Goal: Information Seeking & Learning: Find specific fact

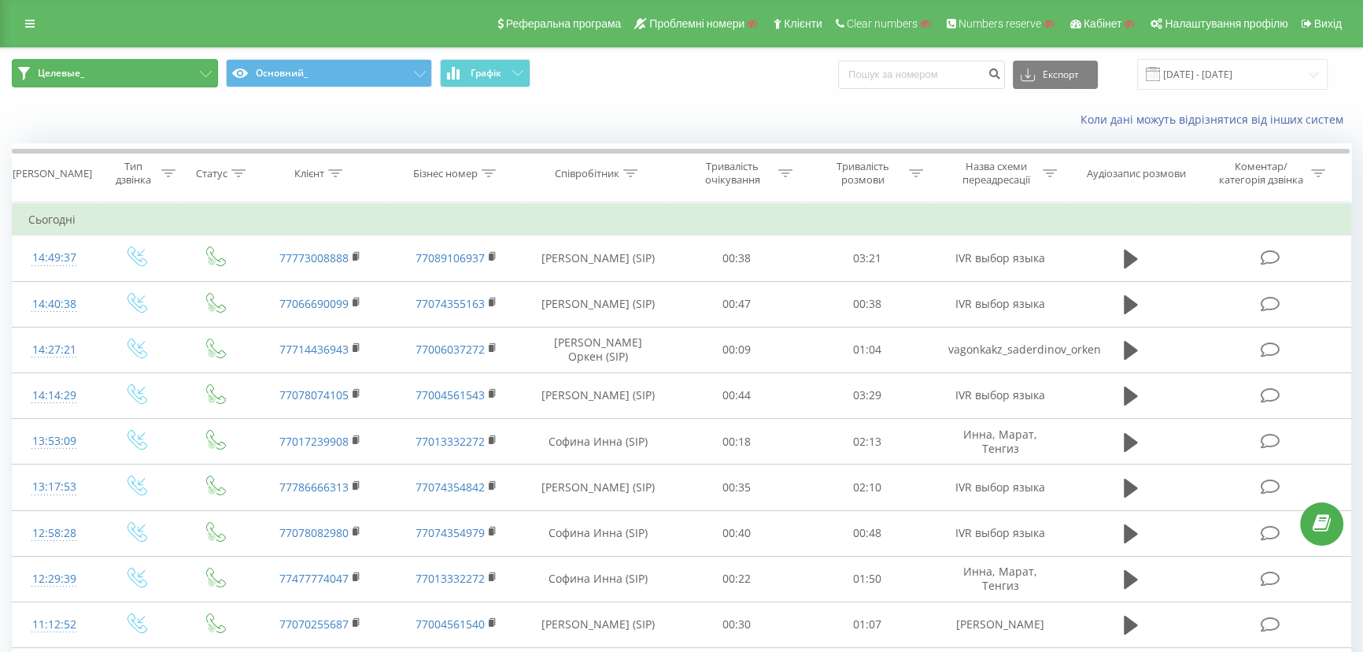
click at [102, 77] on button "Целевые_" at bounding box center [115, 73] width 206 height 28
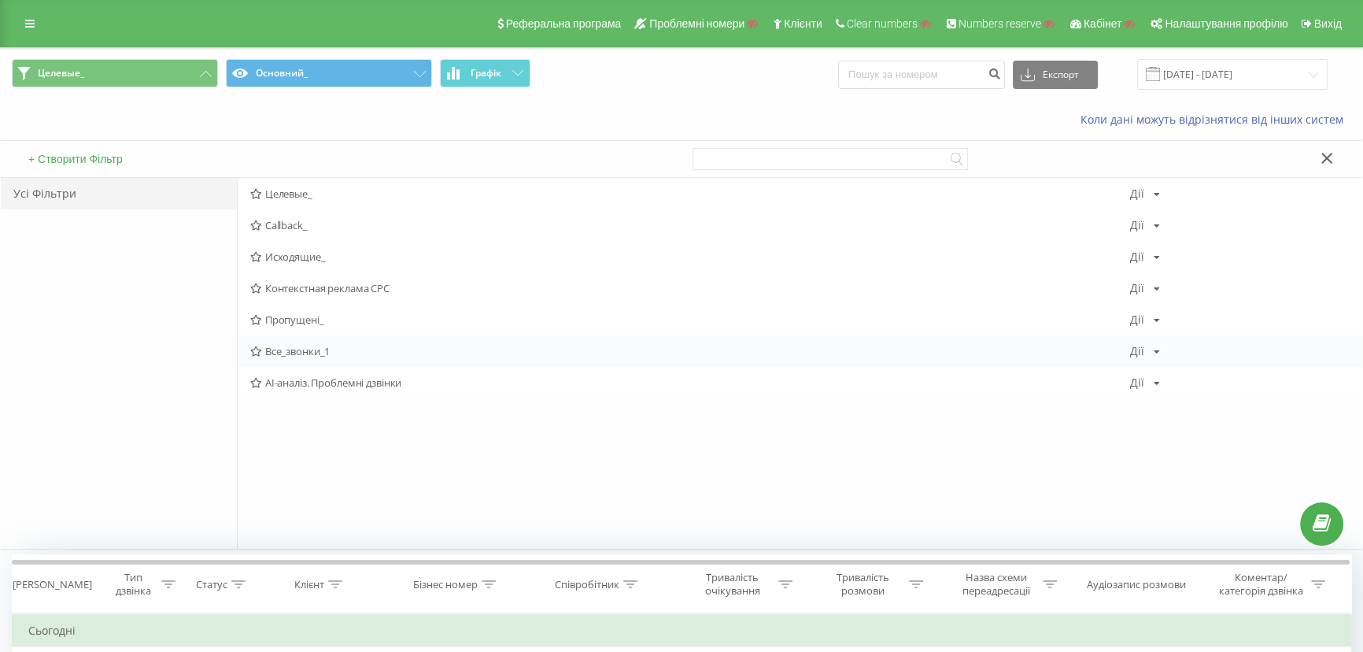
click at [294, 354] on span "Все_звонки_1" at bounding box center [690, 351] width 880 height 11
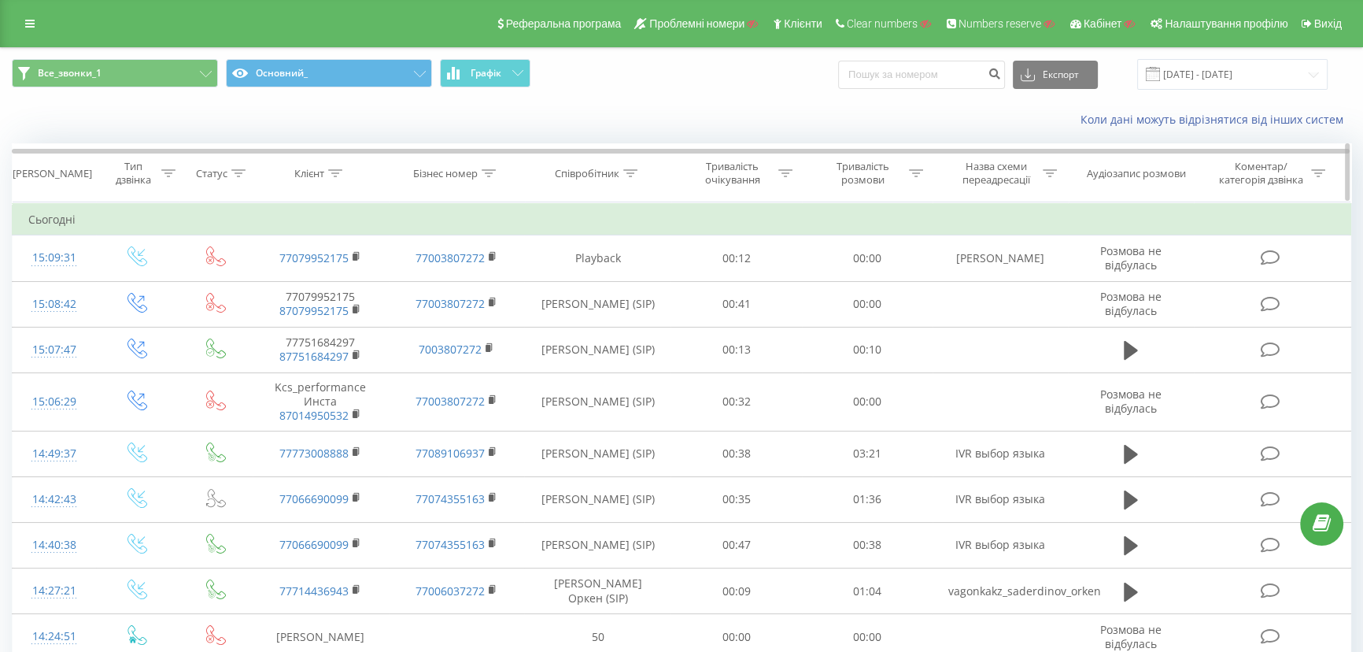
click at [328, 169] on icon at bounding box center [335, 173] width 14 height 8
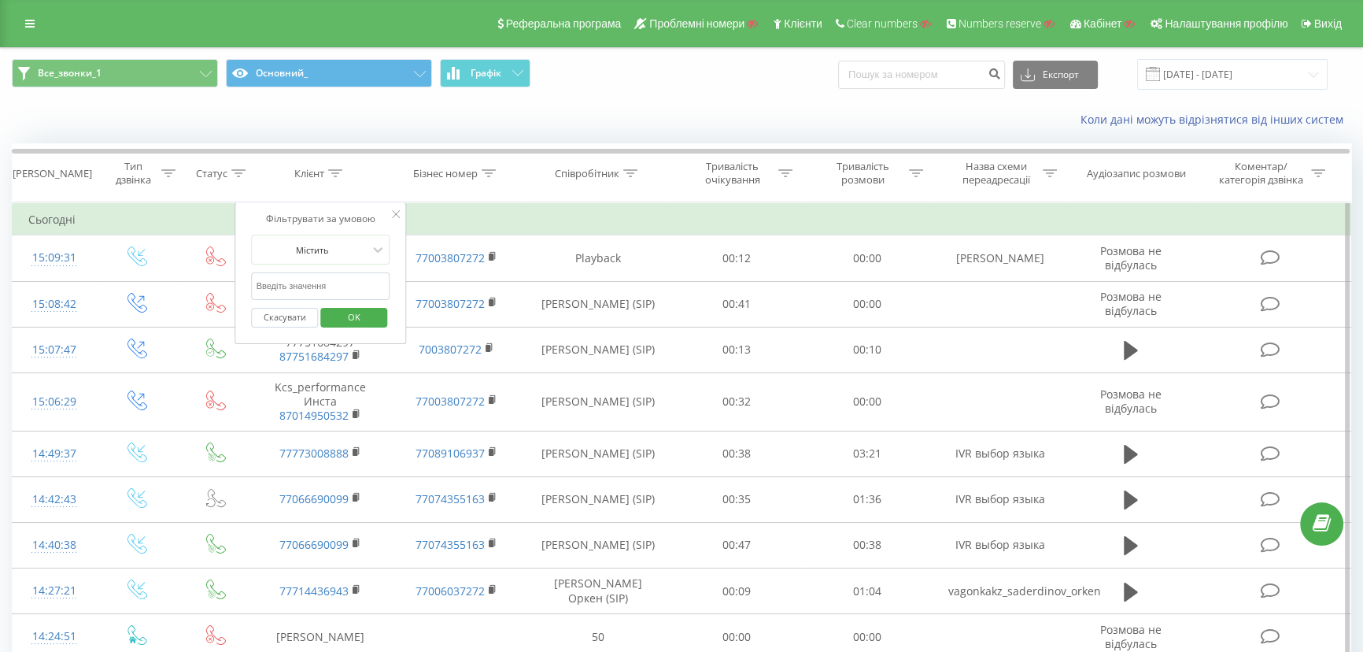
click at [307, 284] on input "text" at bounding box center [321, 286] width 139 height 28
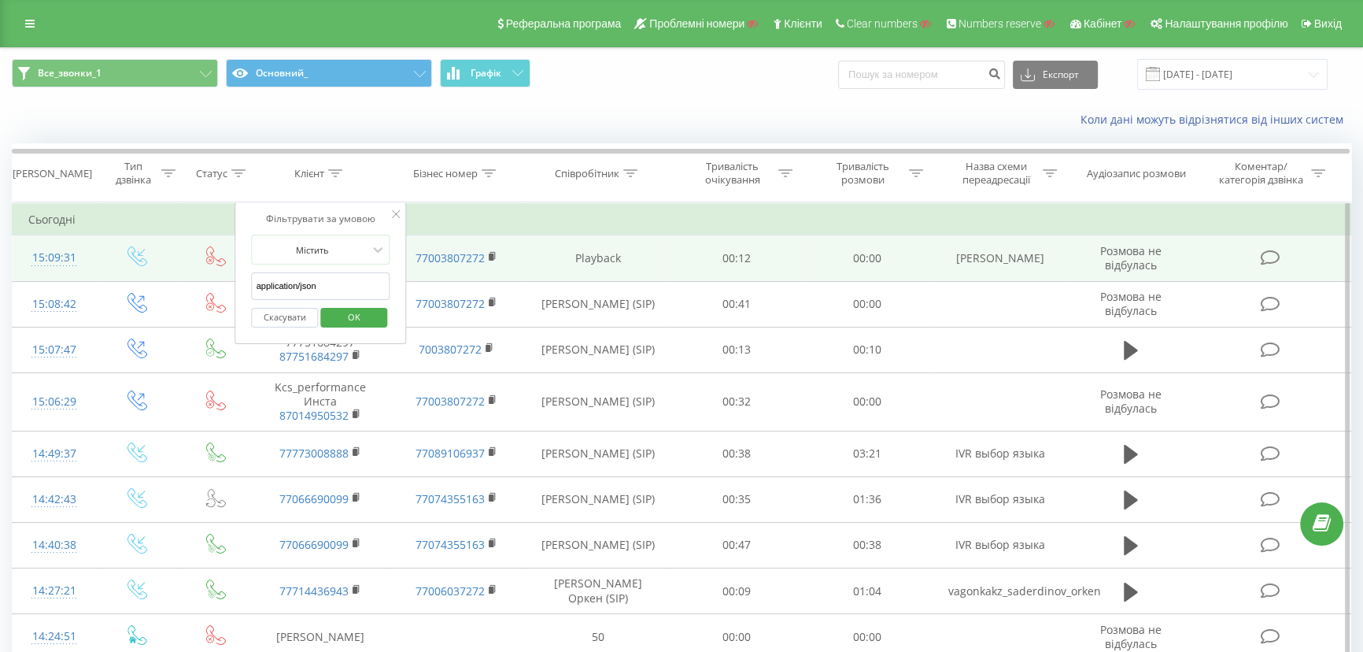
drag, startPoint x: 312, startPoint y: 285, endPoint x: 172, endPoint y: 275, distance: 140.4
drag, startPoint x: 370, startPoint y: 284, endPoint x: 201, endPoint y: 272, distance: 169.7
type input "5042"
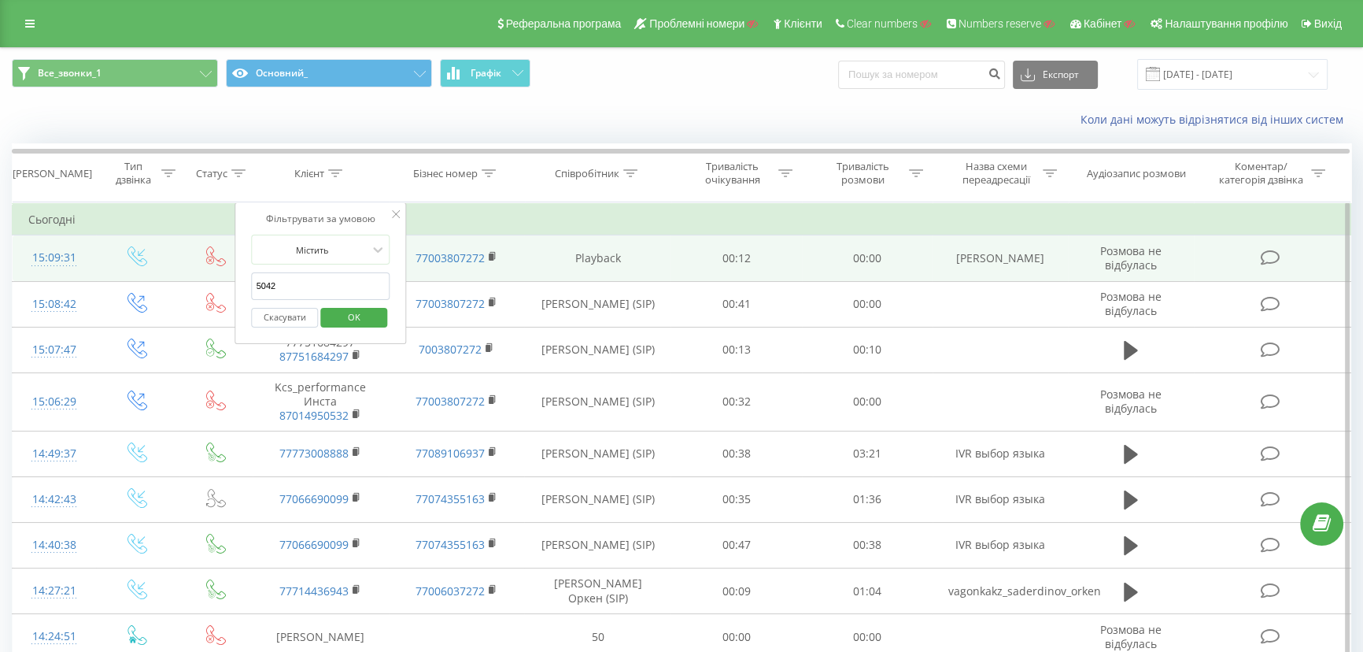
click button "OK" at bounding box center [353, 318] width 67 height 20
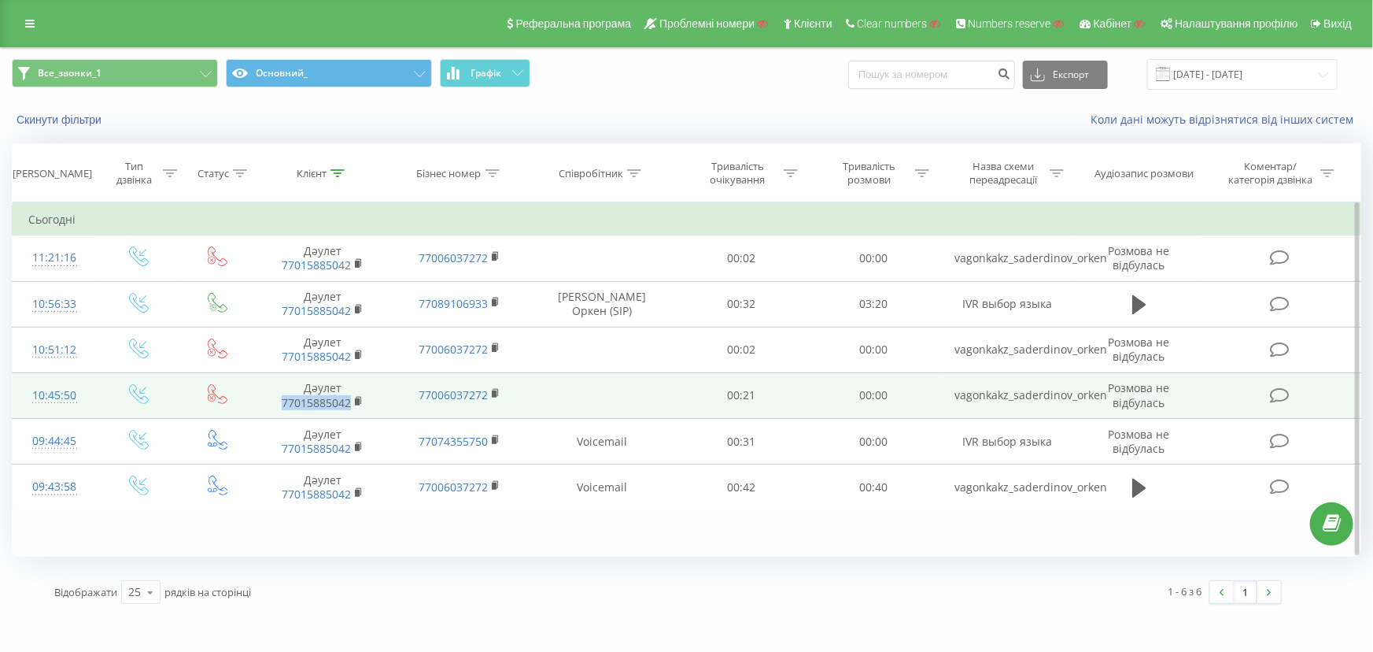
drag, startPoint x: 275, startPoint y: 405, endPoint x: 374, endPoint y: 408, distance: 98.4
click at [374, 408] on span "77015885042" at bounding box center [322, 403] width 105 height 14
copy link "77015885042"
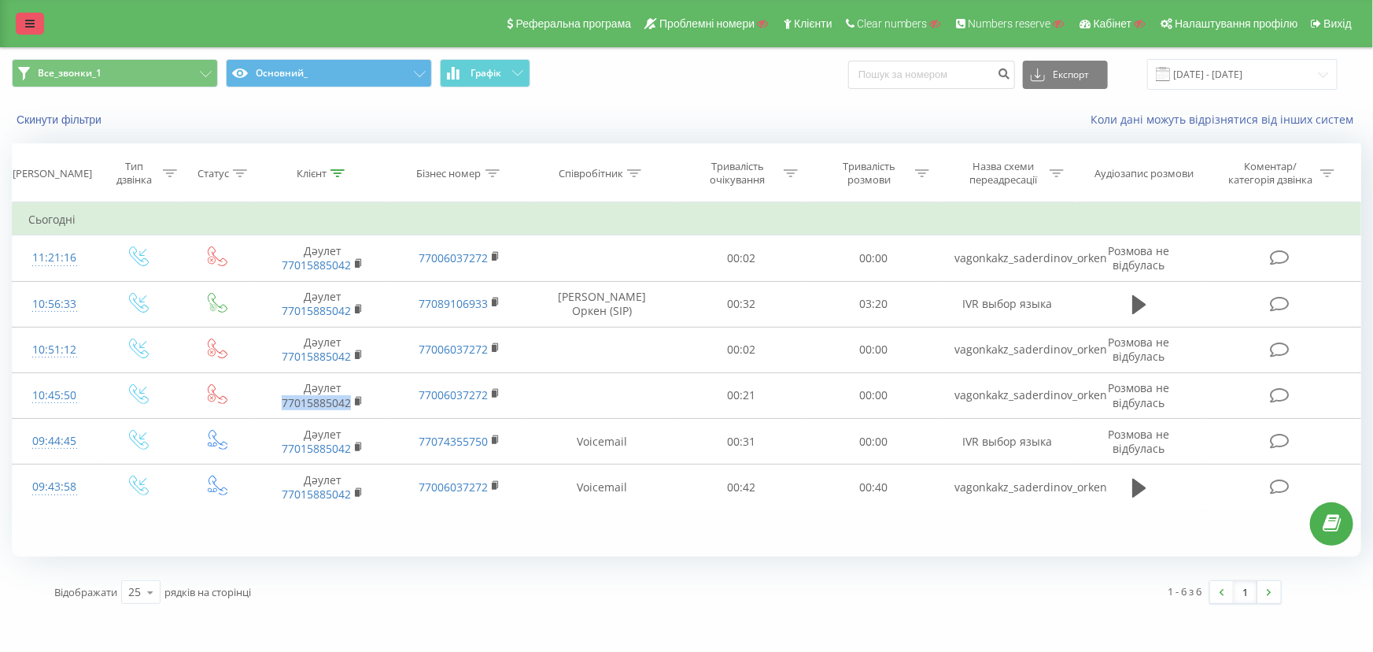
click at [29, 17] on link at bounding box center [30, 24] width 28 height 22
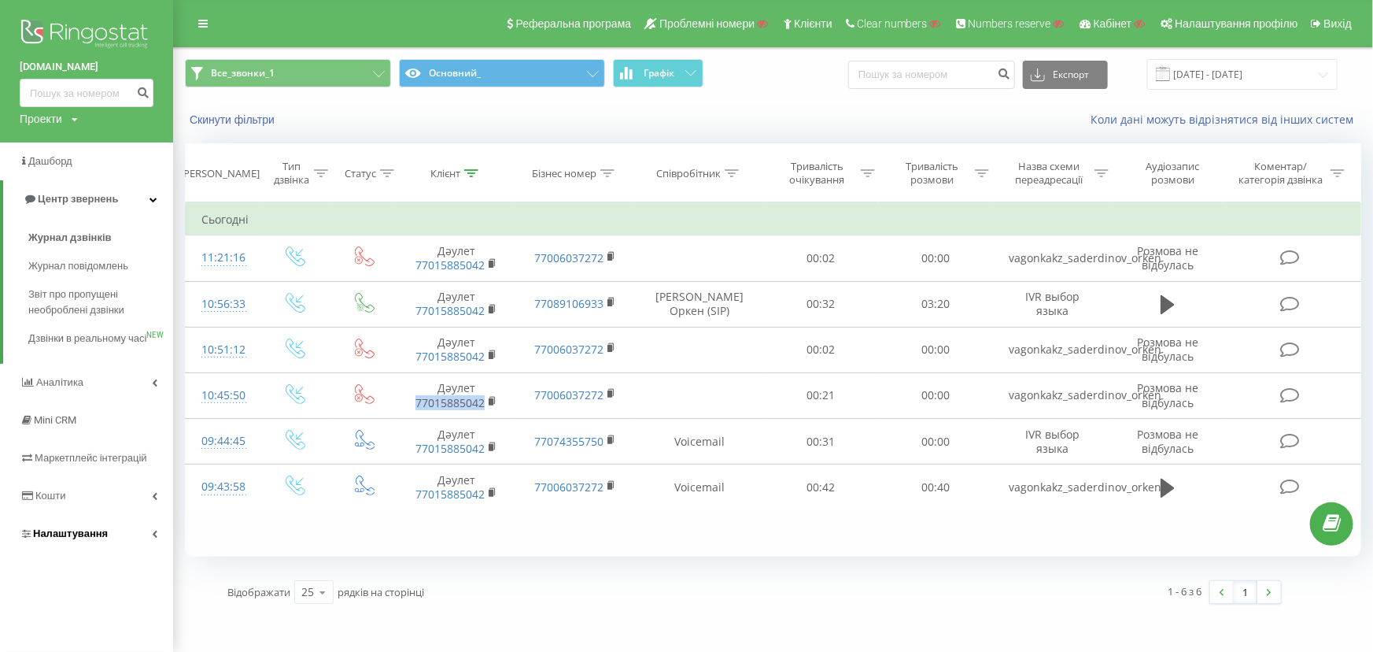
click at [45, 541] on link "Налаштування" at bounding box center [86, 534] width 173 height 38
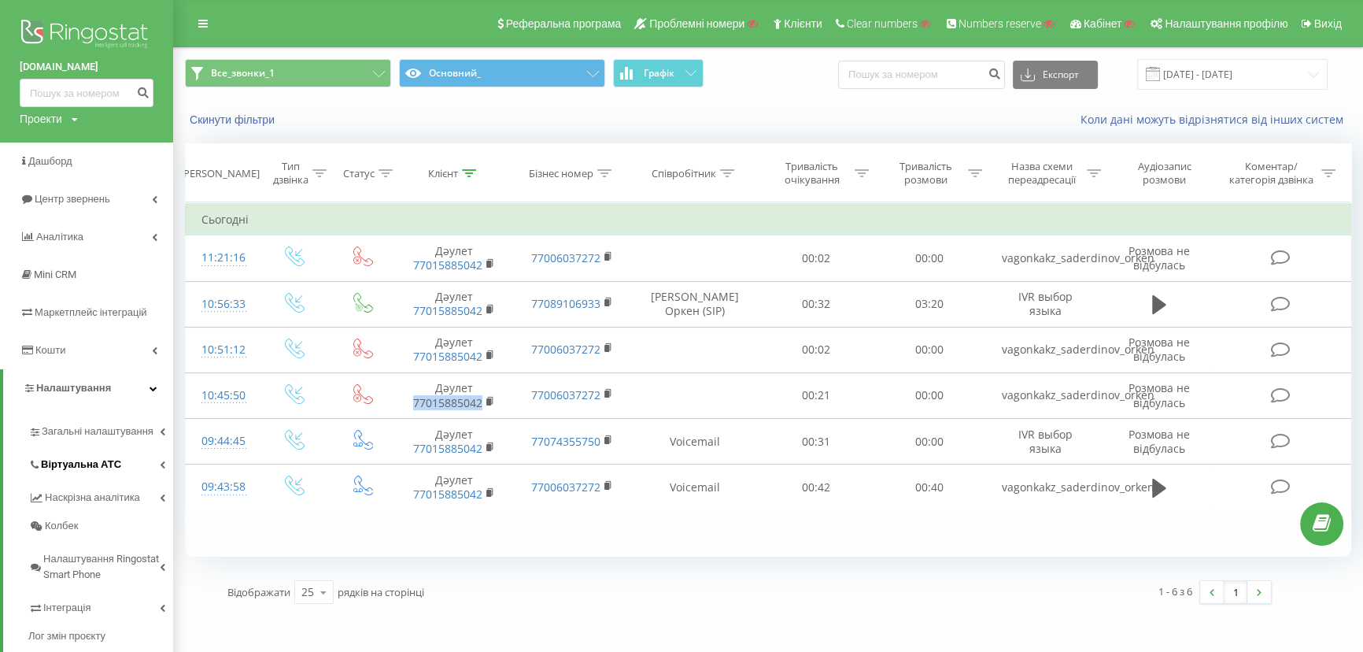
click at [65, 459] on span "Віртуальна АТС" at bounding box center [81, 464] width 80 height 16
click at [61, 552] on span "Підключення номерів" at bounding box center [104, 551] width 110 height 16
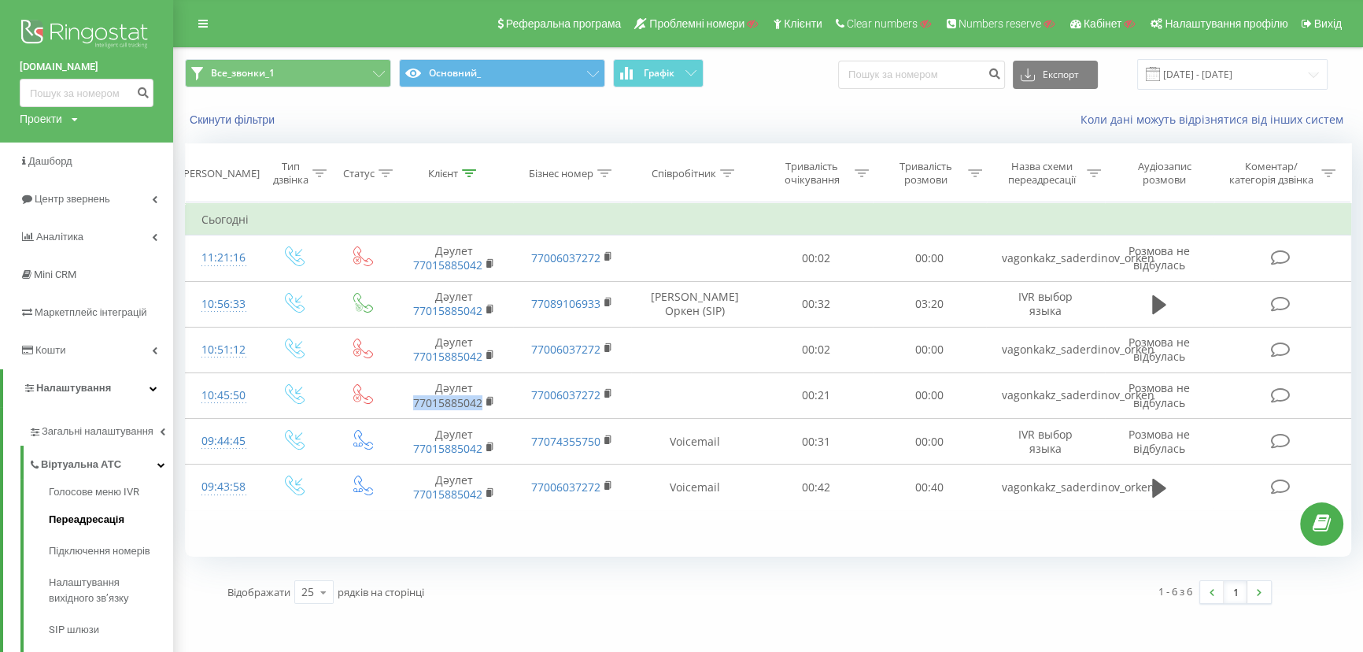
click at [69, 528] on link "Переадресація" at bounding box center [111, 519] width 124 height 31
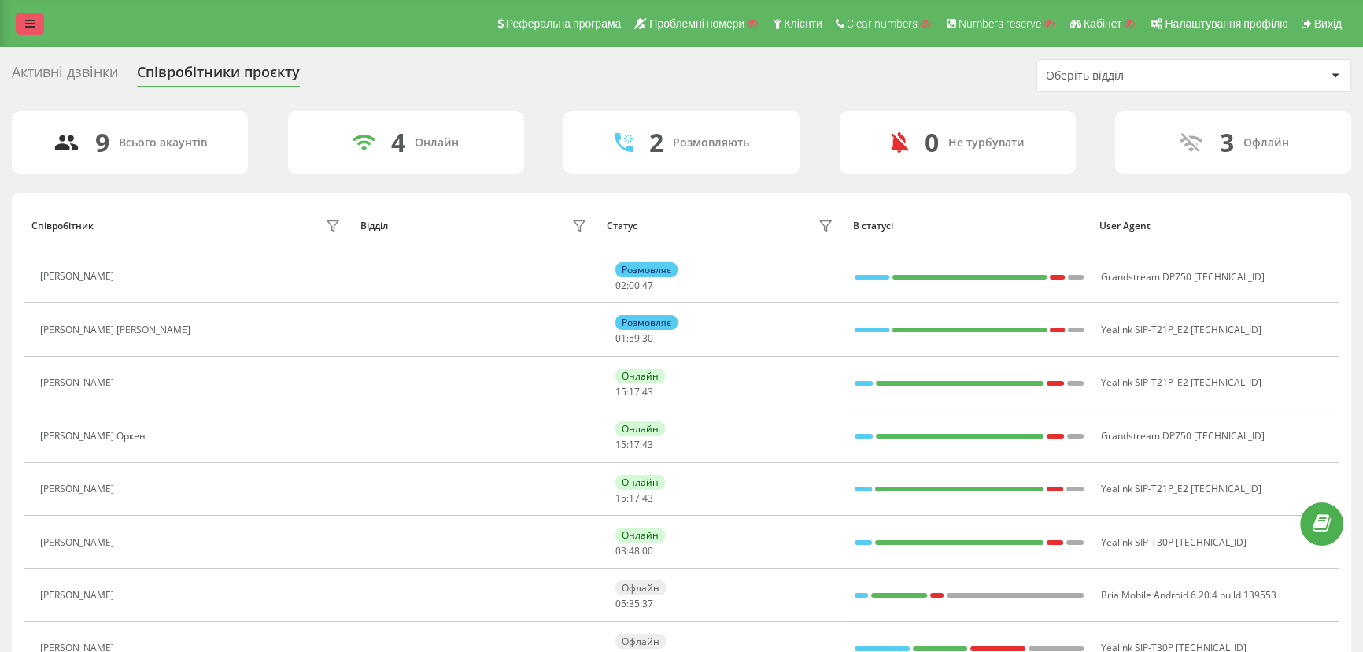
click at [28, 28] on icon at bounding box center [29, 23] width 9 height 11
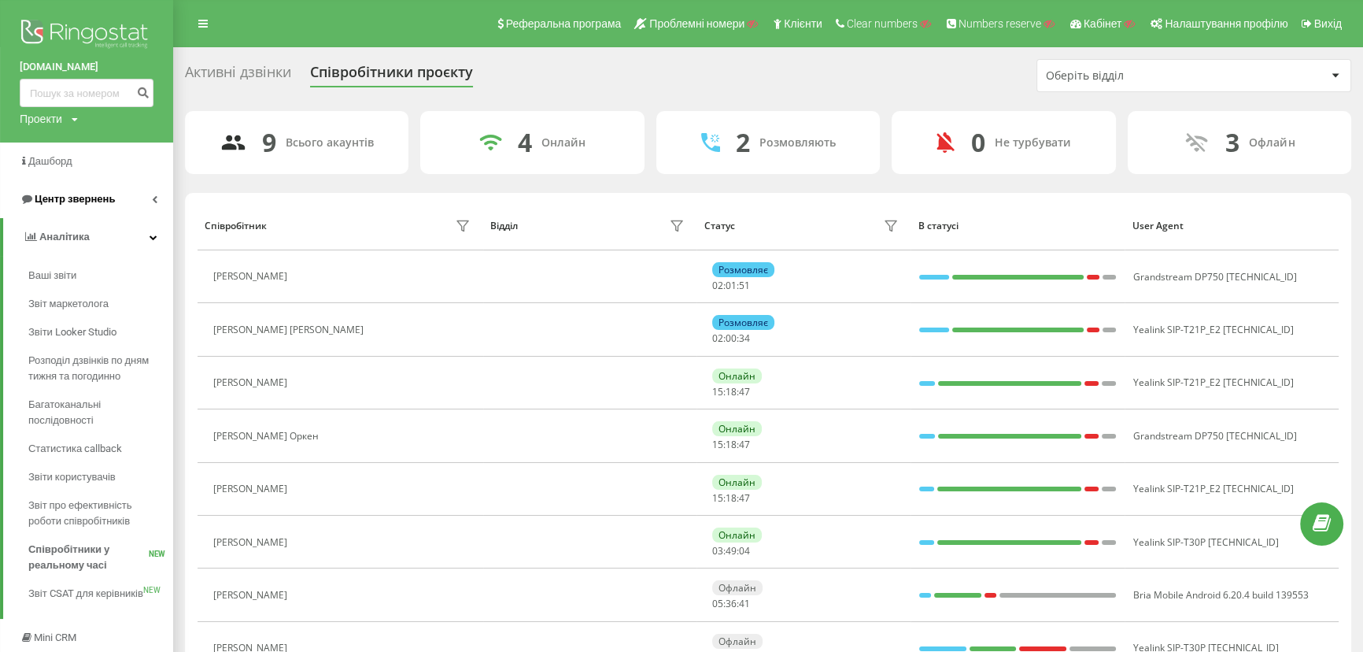
click at [58, 206] on span "Центр звернень" at bounding box center [67, 199] width 95 height 16
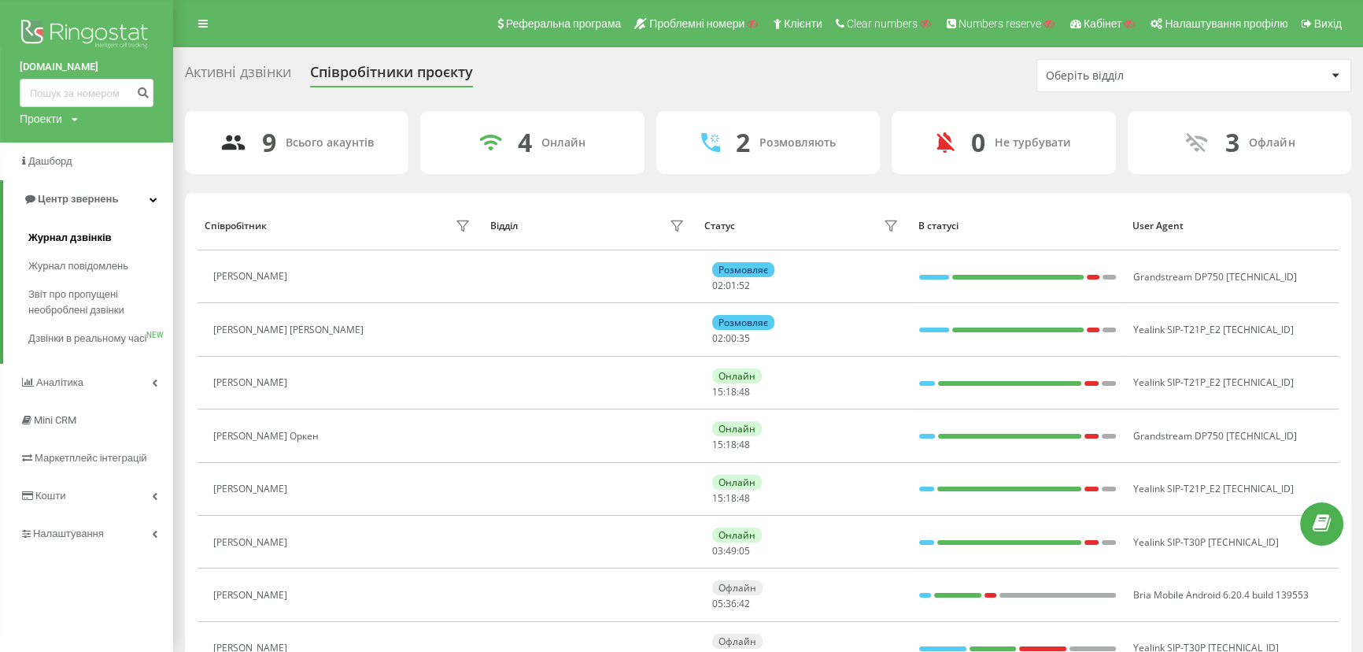
click at [54, 235] on span "Журнал дзвінків" at bounding box center [69, 238] width 83 height 16
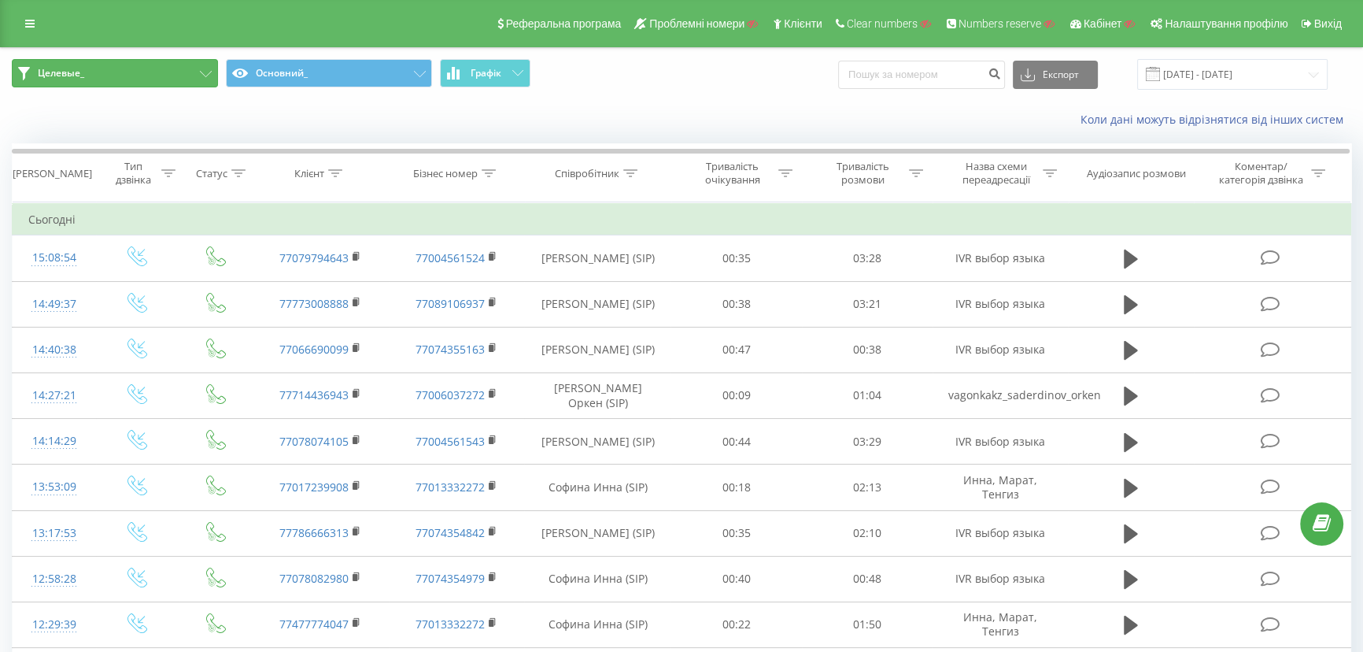
click at [153, 72] on button "Целевые_" at bounding box center [115, 73] width 206 height 28
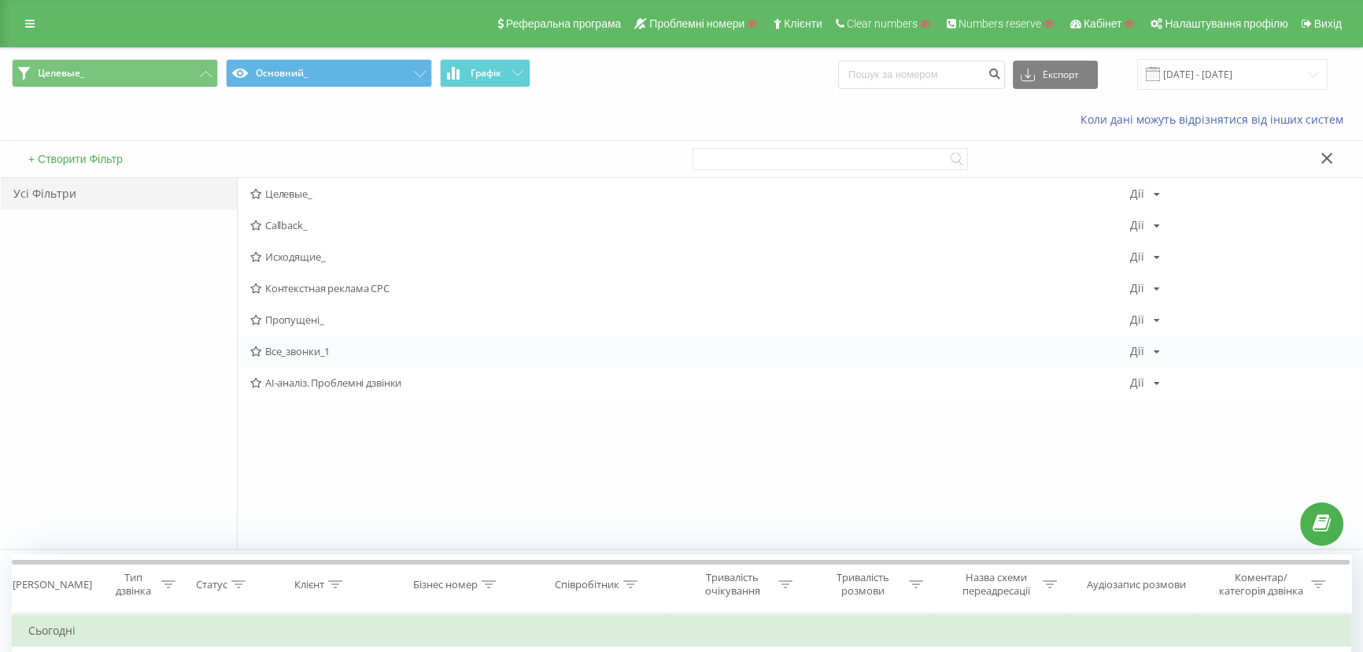
click at [298, 346] on span "Все_звонки_1" at bounding box center [690, 351] width 880 height 11
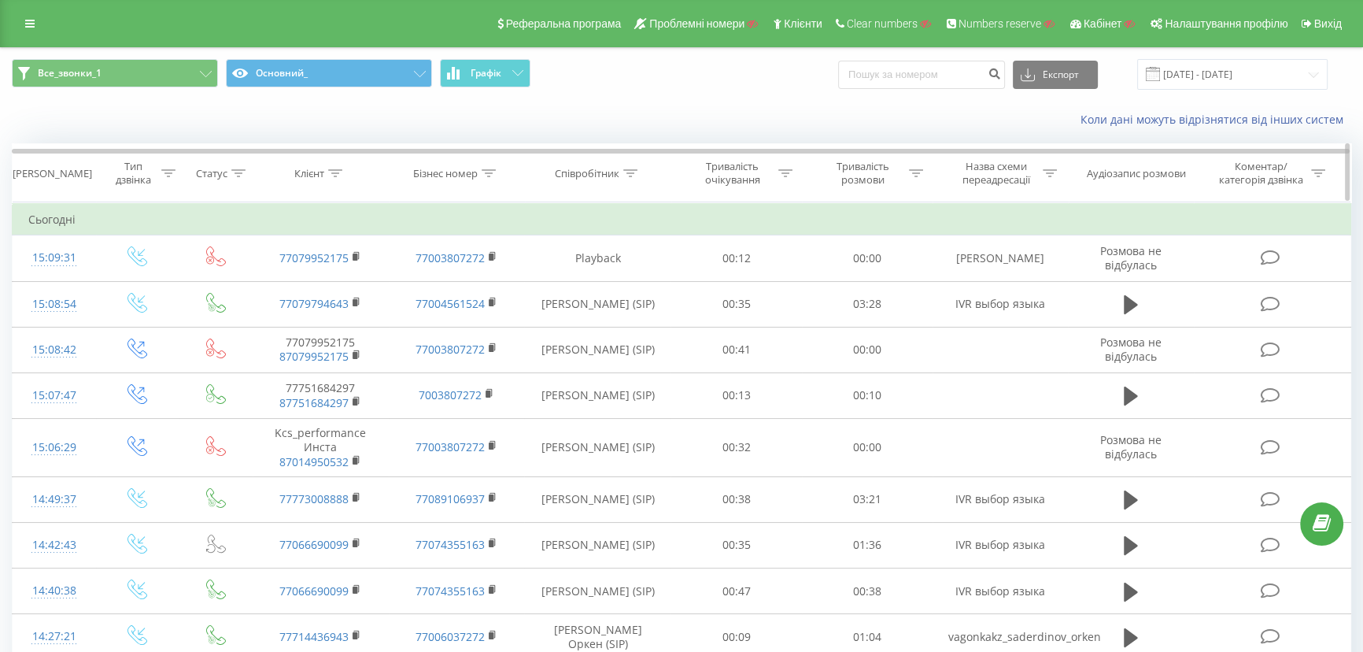
click at [337, 169] on icon at bounding box center [336, 173] width 14 height 8
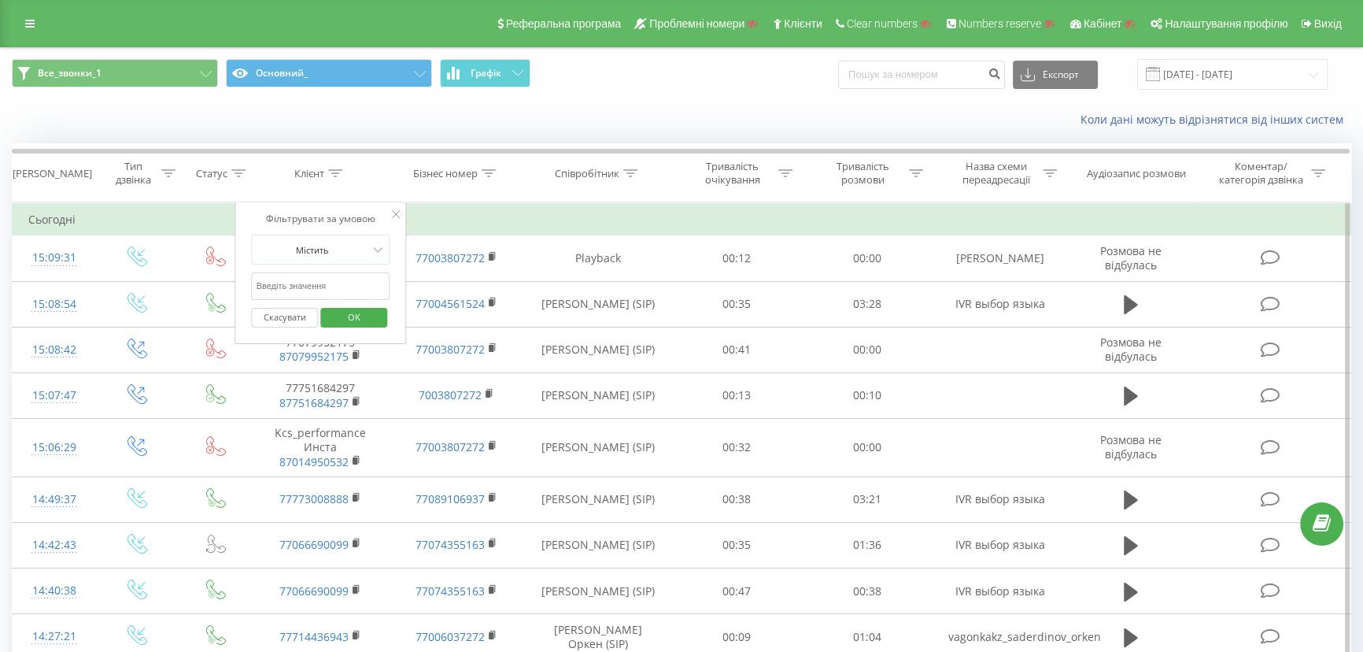
click at [308, 287] on input "text" at bounding box center [321, 286] width 139 height 28
click button "OK" at bounding box center [353, 318] width 67 height 20
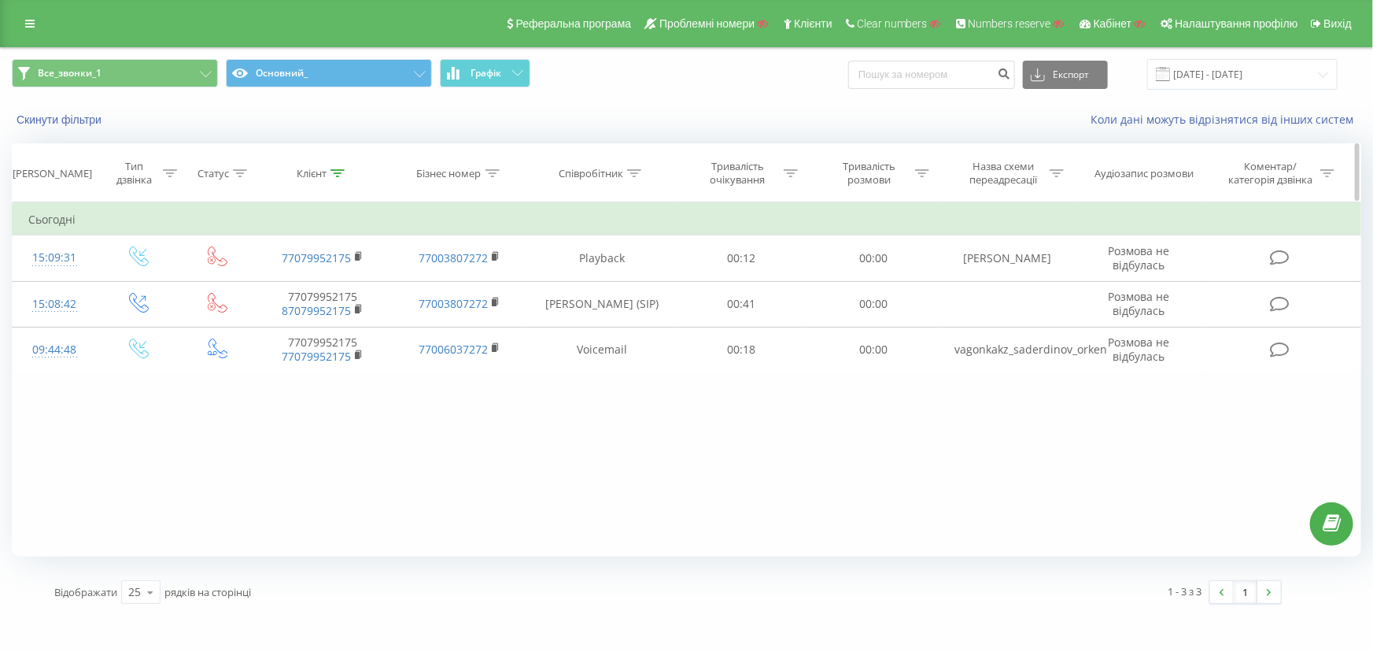
click at [338, 172] on icon at bounding box center [338, 173] width 14 height 8
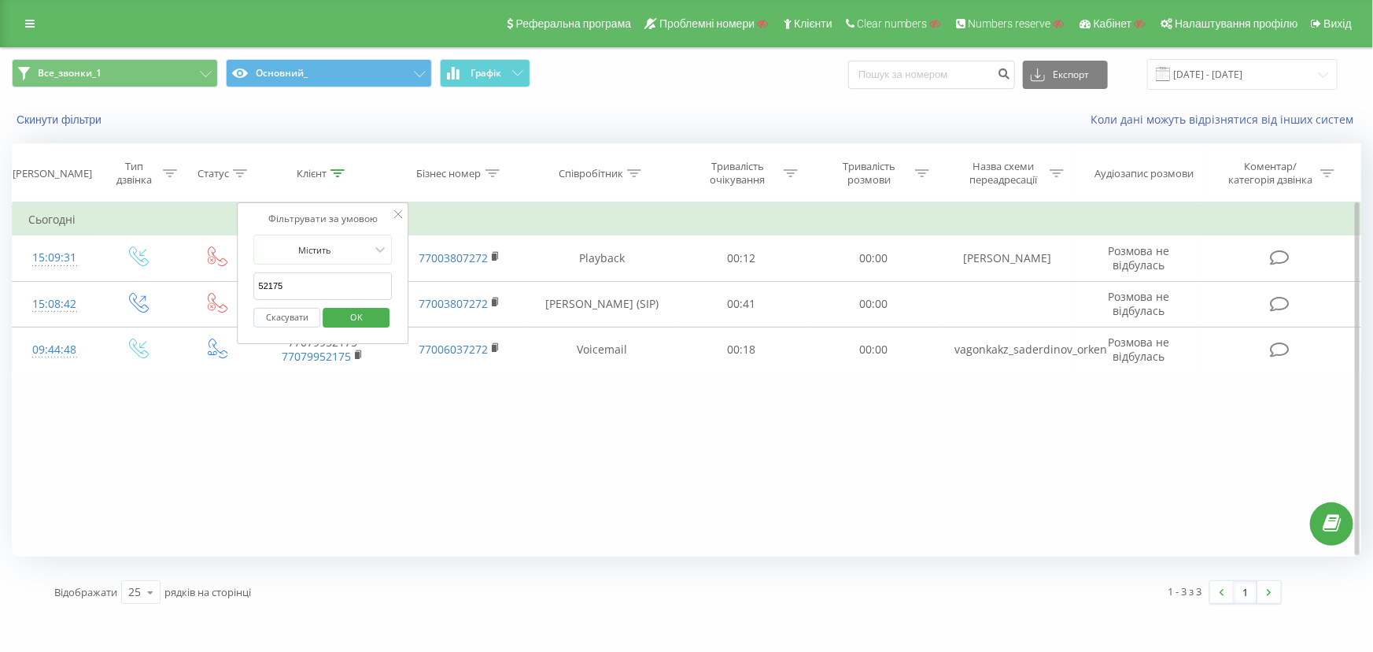
click at [307, 283] on input "52175" at bounding box center [323, 286] width 139 height 28
drag, startPoint x: 307, startPoint y: 283, endPoint x: 253, endPoint y: 283, distance: 53.5
click at [254, 283] on input "52175" at bounding box center [323, 286] width 139 height 28
click button "OK" at bounding box center [356, 318] width 67 height 20
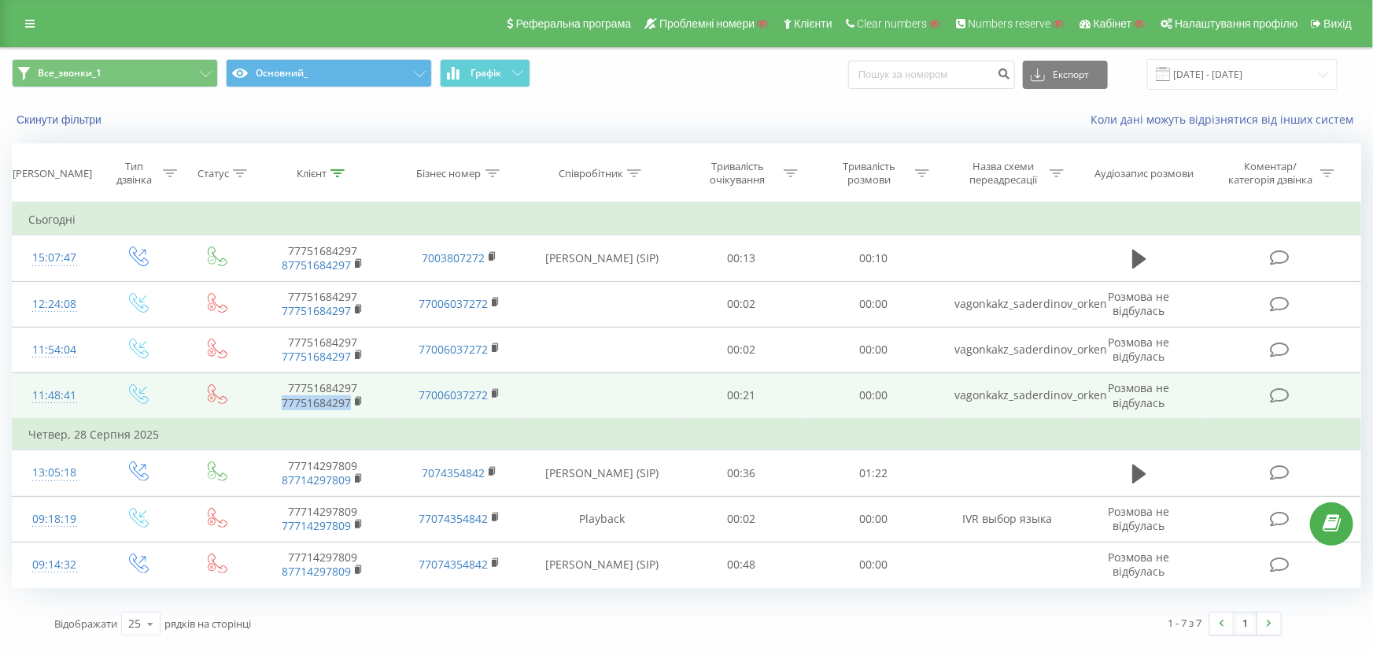
drag, startPoint x: 275, startPoint y: 396, endPoint x: 351, endPoint y: 408, distance: 77.2
click at [351, 408] on span "77751684297" at bounding box center [322, 403] width 105 height 14
copy link "77751684297"
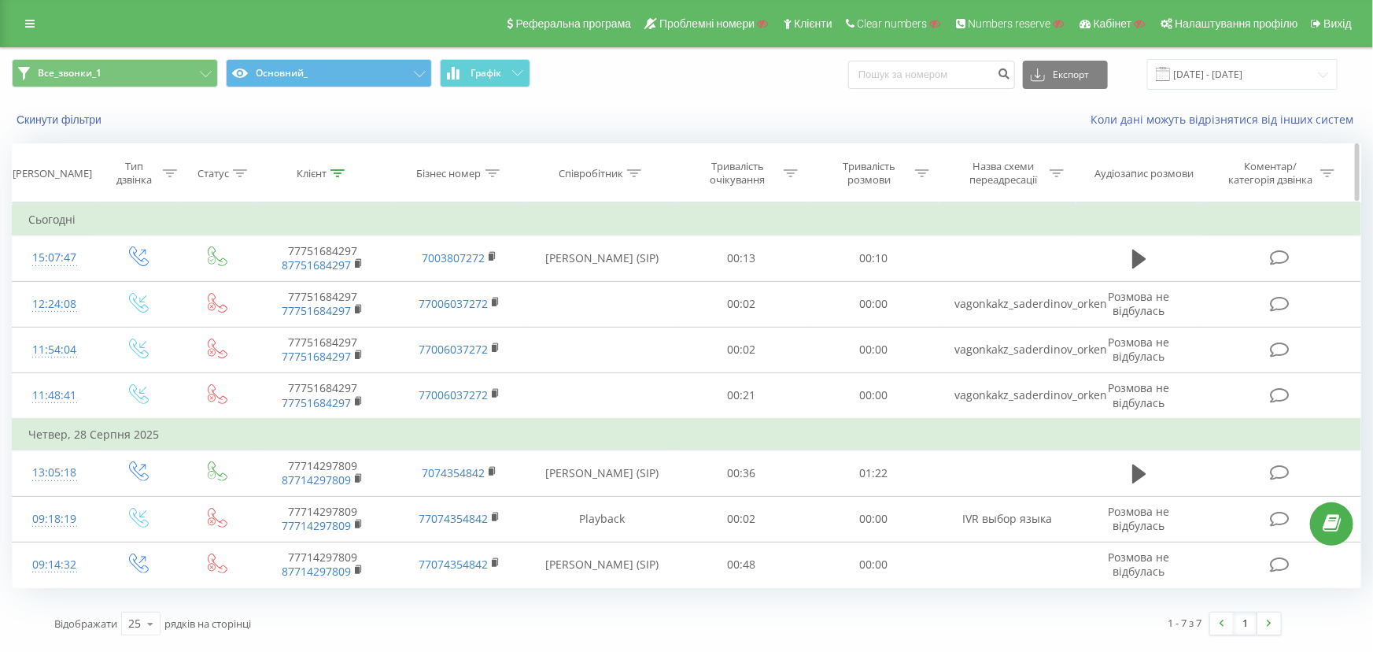
click at [339, 171] on icon at bounding box center [338, 173] width 14 height 8
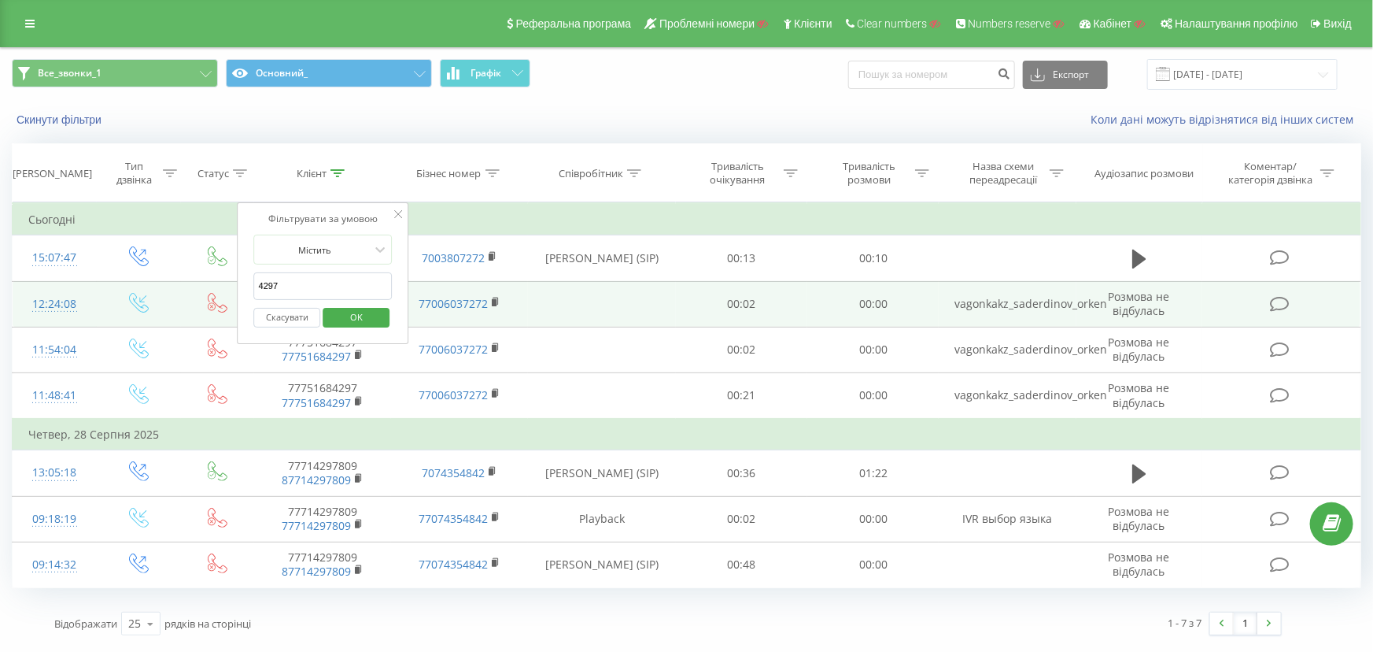
drag, startPoint x: 320, startPoint y: 283, endPoint x: 195, endPoint y: 286, distance: 124.4
click at [195, 286] on table "Фільтрувати за умовою Дорівнює Введіть значення Скасувати OK Фільтрувати за умо…" at bounding box center [687, 395] width 1350 height 386
type input "532"
click button "OK" at bounding box center [356, 318] width 67 height 20
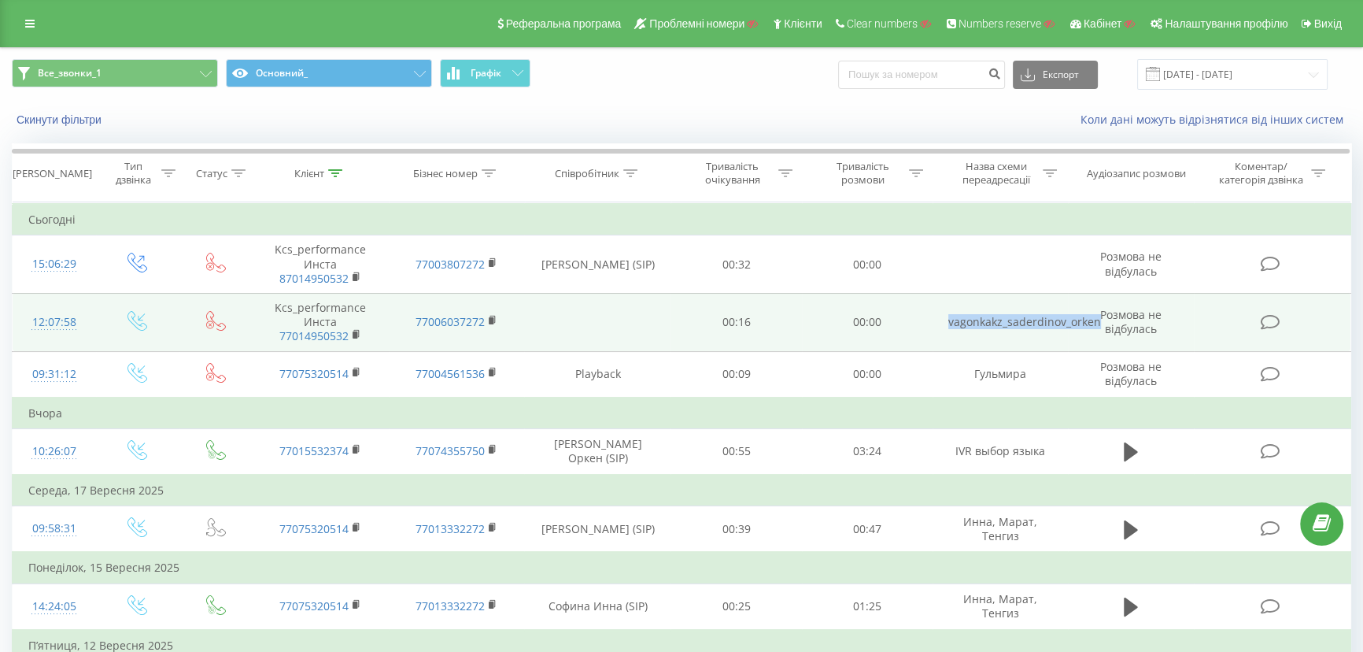
drag, startPoint x: 930, startPoint y: 327, endPoint x: 1096, endPoint y: 323, distance: 166.1
click at [1096, 323] on tr "12:07:58 Kcs_performance Инста 77014950532 77006037272 00:16 00:00 vagonkakz_sa…" at bounding box center [682, 322] width 1339 height 58
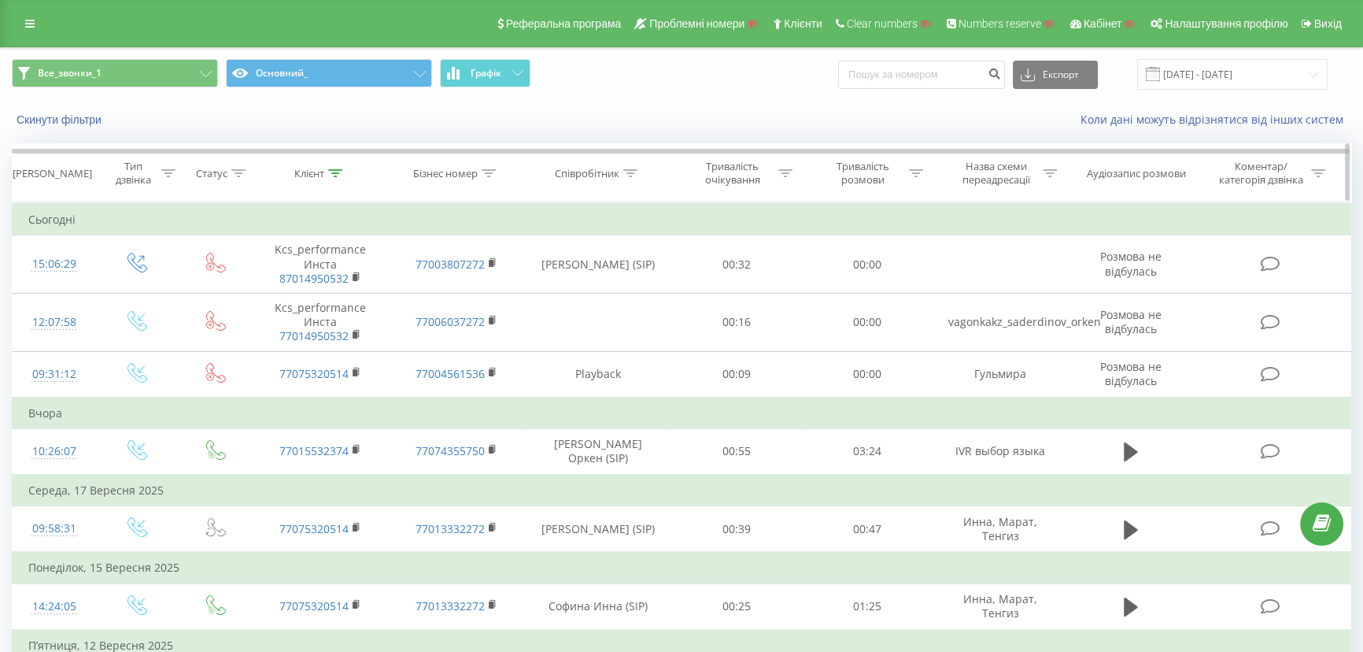
click at [313, 172] on div "Клієнт" at bounding box center [309, 173] width 30 height 13
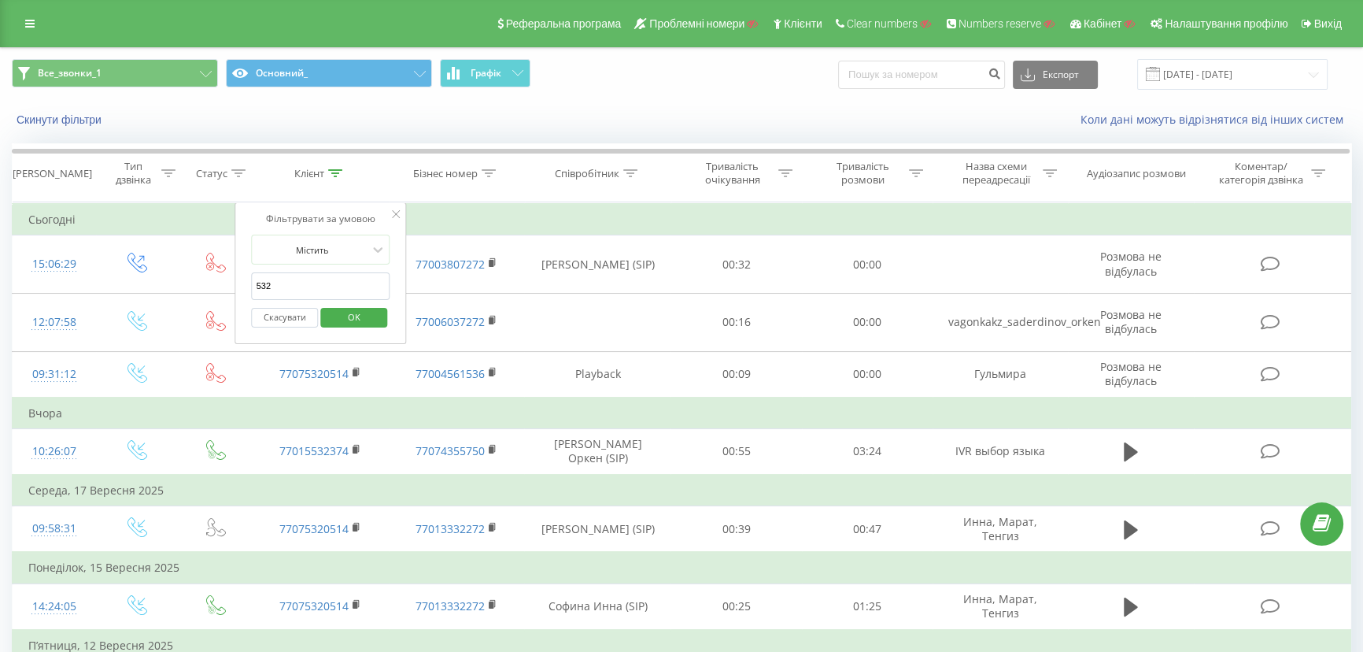
click at [268, 317] on button "Скасувати" at bounding box center [285, 318] width 67 height 20
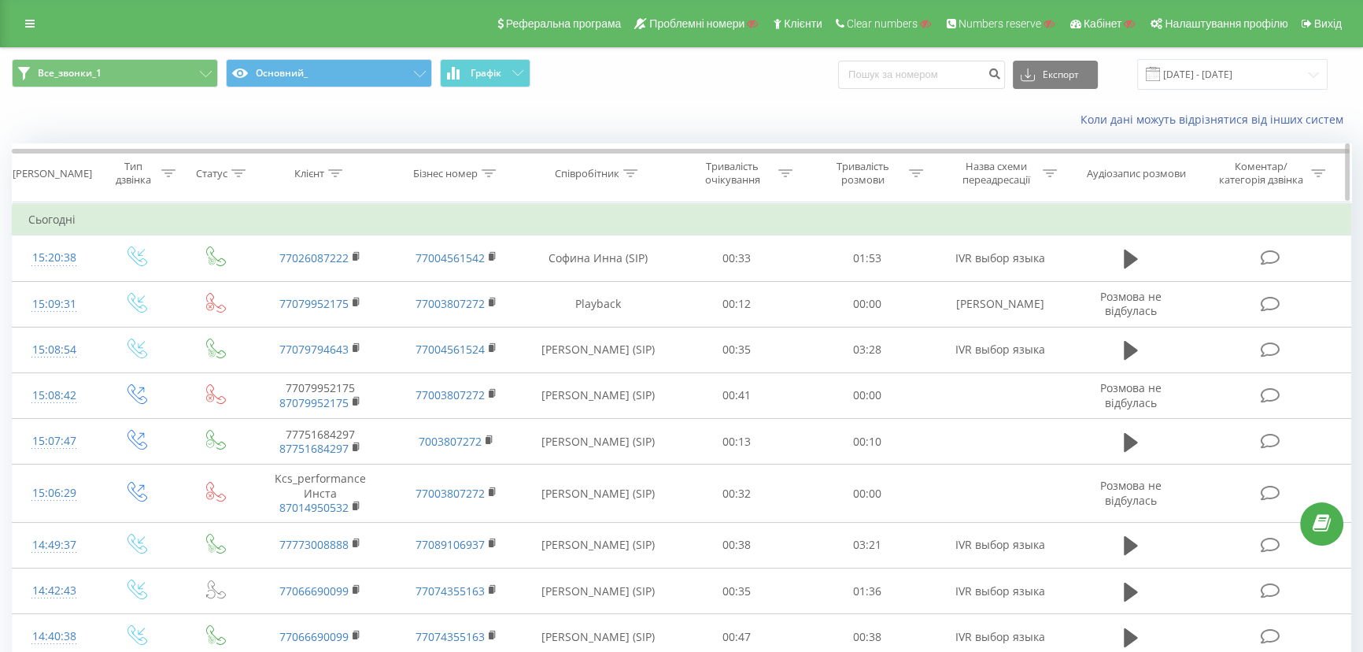
click at [1051, 172] on icon at bounding box center [1050, 173] width 14 height 8
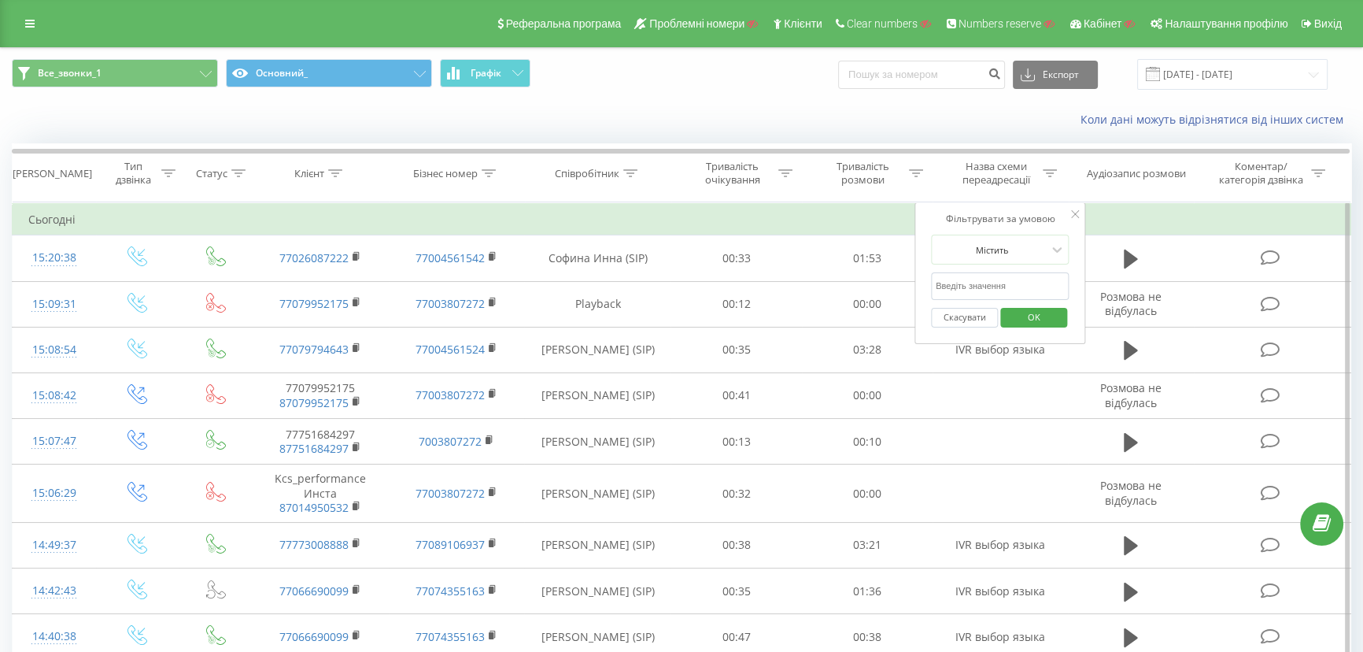
click at [961, 285] on input "text" at bounding box center [1000, 286] width 139 height 28
paste input "vagonkakz_saderdinov_orken"
type input "vagonkakz_saderdinov_orken"
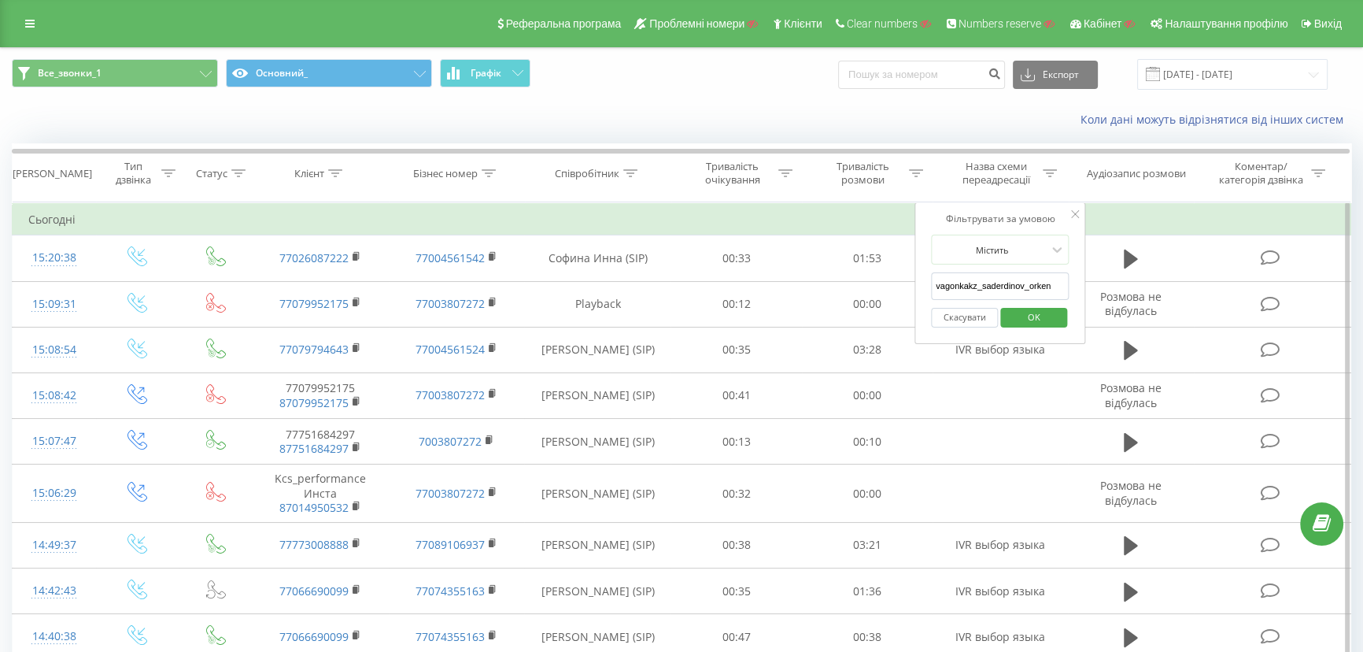
click at [1044, 313] on span "OK" at bounding box center [1033, 317] width 44 height 24
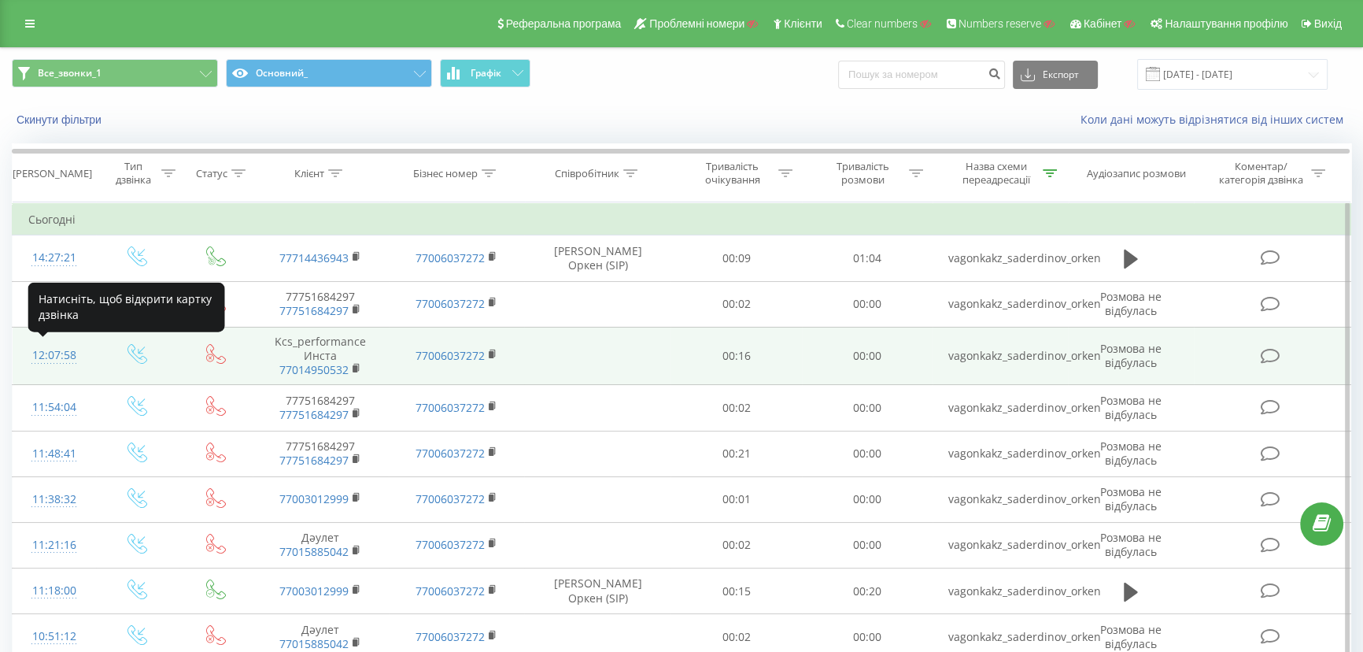
click at [57, 359] on div "12:07:58" at bounding box center [54, 355] width 52 height 31
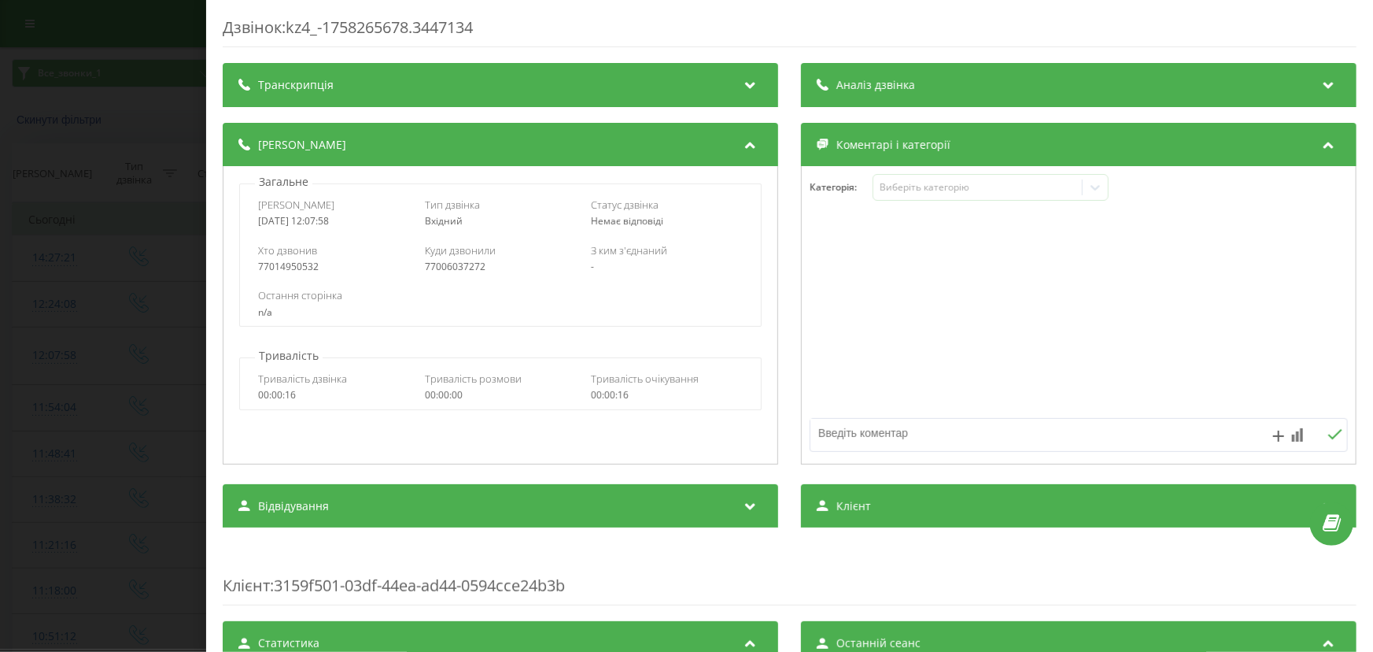
click at [84, 361] on div "Дзвінок : kz4_-1758265678.3447134 Транскрипція Для AI-аналізу майбутніх дзвінкі…" at bounding box center [686, 326] width 1373 height 652
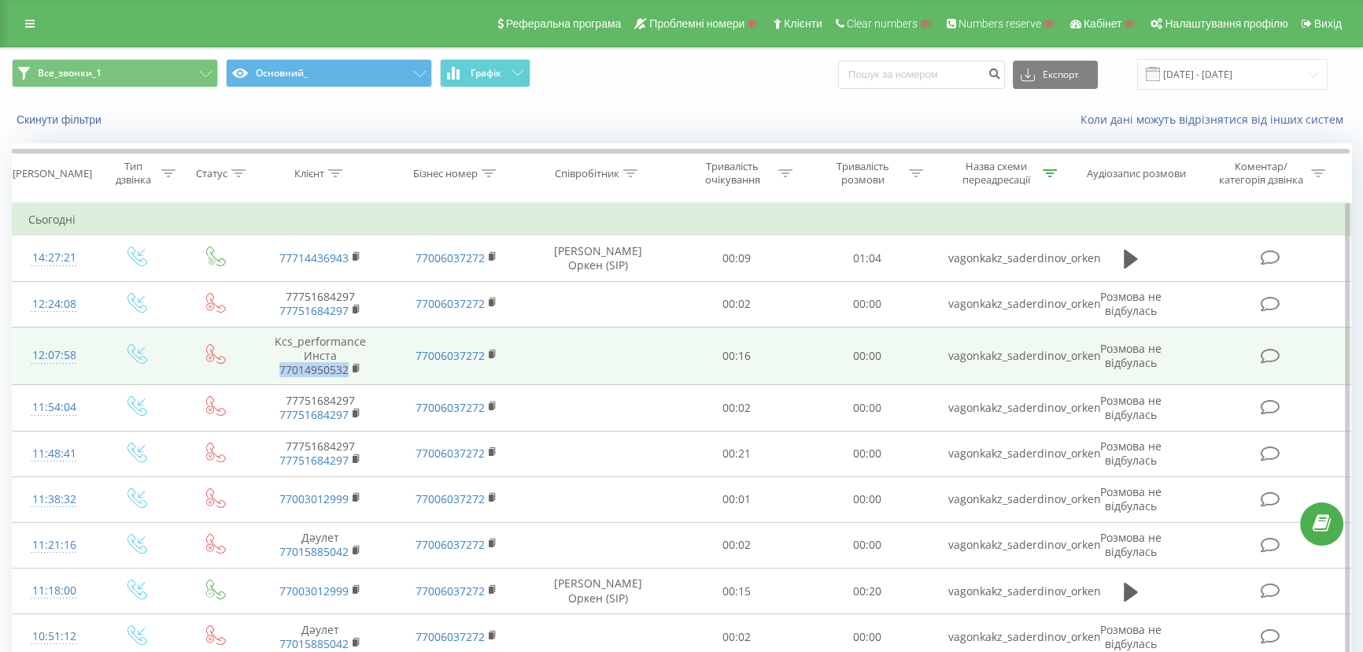
drag, startPoint x: 270, startPoint y: 371, endPoint x: 362, endPoint y: 371, distance: 92.1
click at [362, 371] on span "77014950532" at bounding box center [320, 370] width 105 height 14
copy link "77014950532"
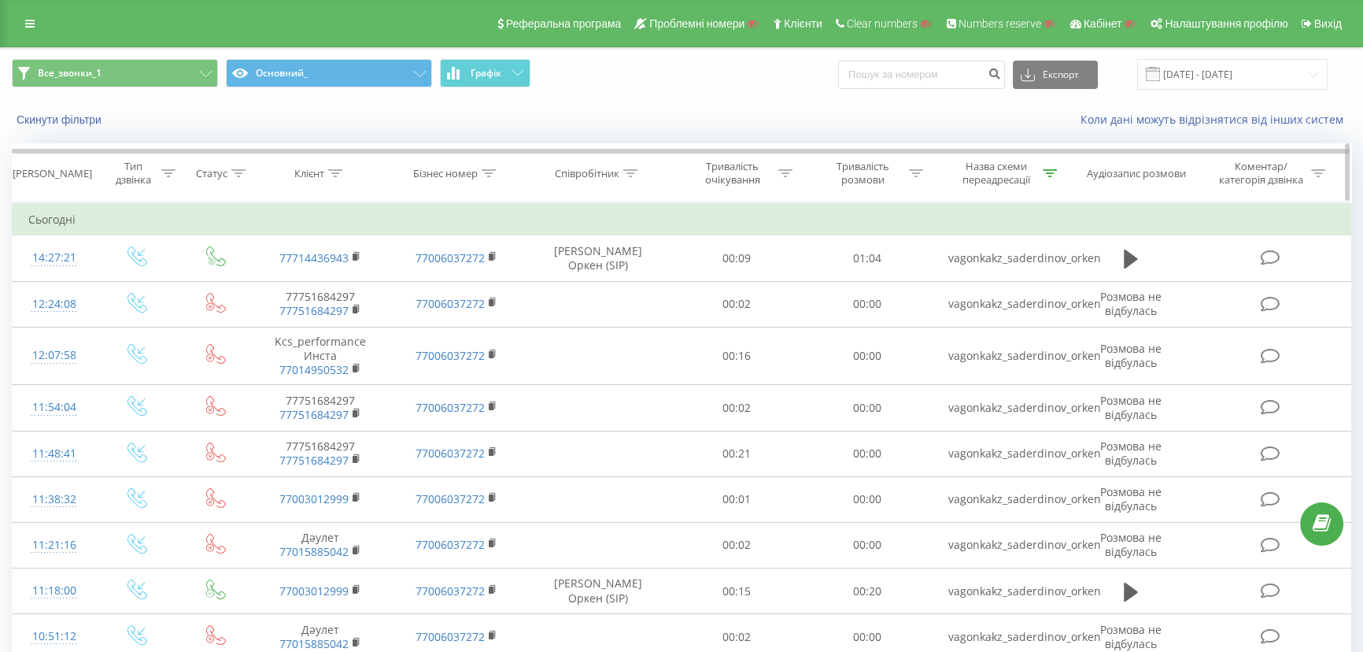
click at [336, 169] on icon at bounding box center [336, 173] width 14 height 8
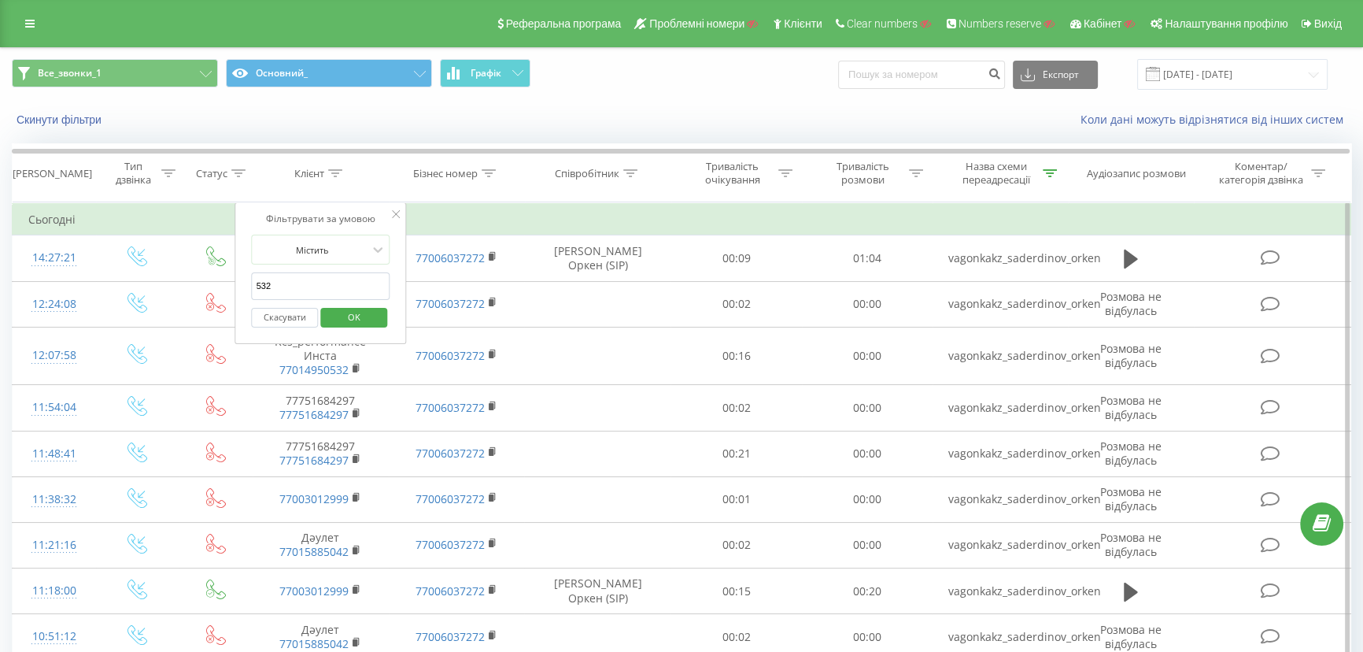
click at [309, 283] on input "532" at bounding box center [321, 286] width 139 height 28
type input "8595"
click button "OK" at bounding box center [353, 318] width 67 height 20
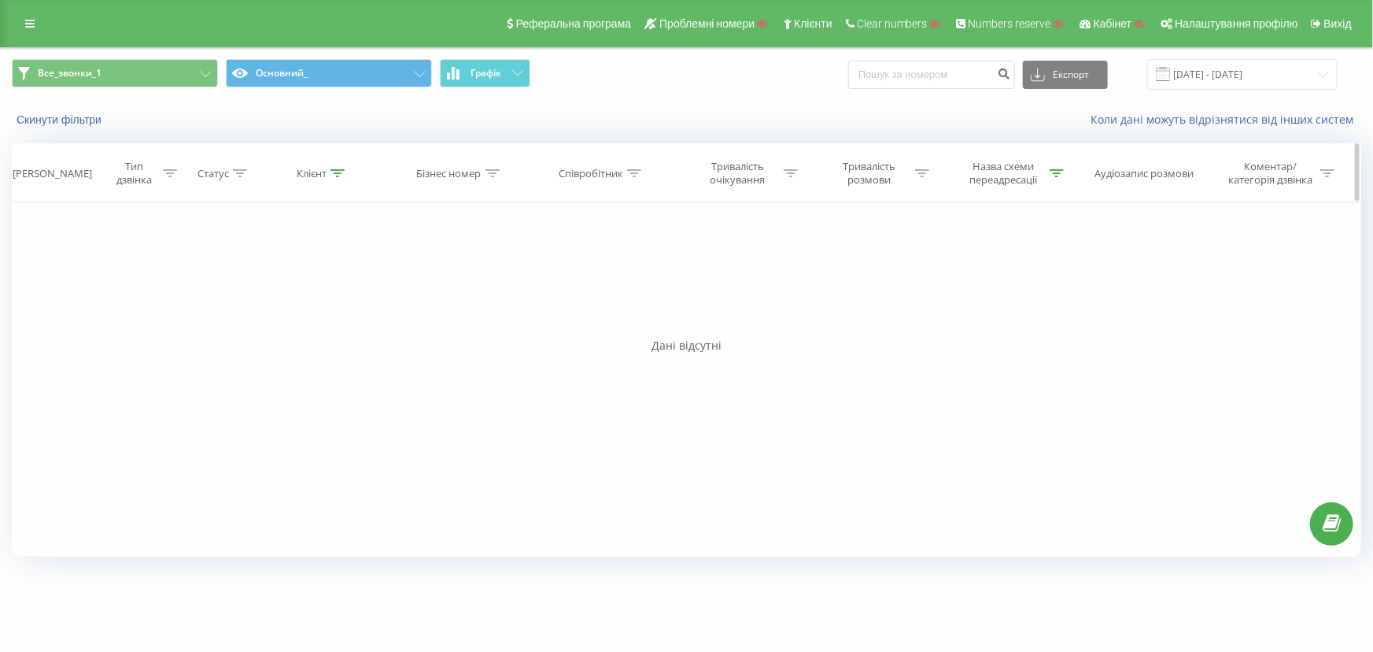
click at [1045, 170] on div "Назва схеми переадресації" at bounding box center [1004, 173] width 84 height 27
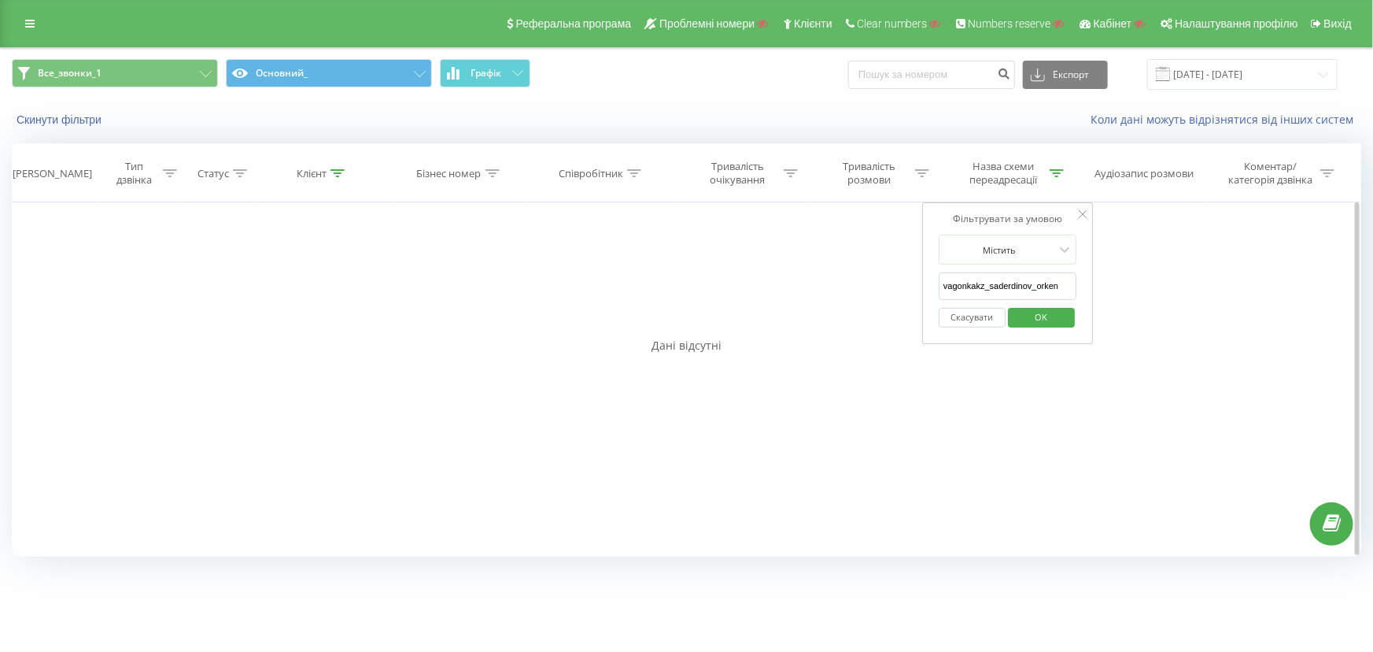
click at [968, 318] on button "Скасувати" at bounding box center [972, 318] width 67 height 20
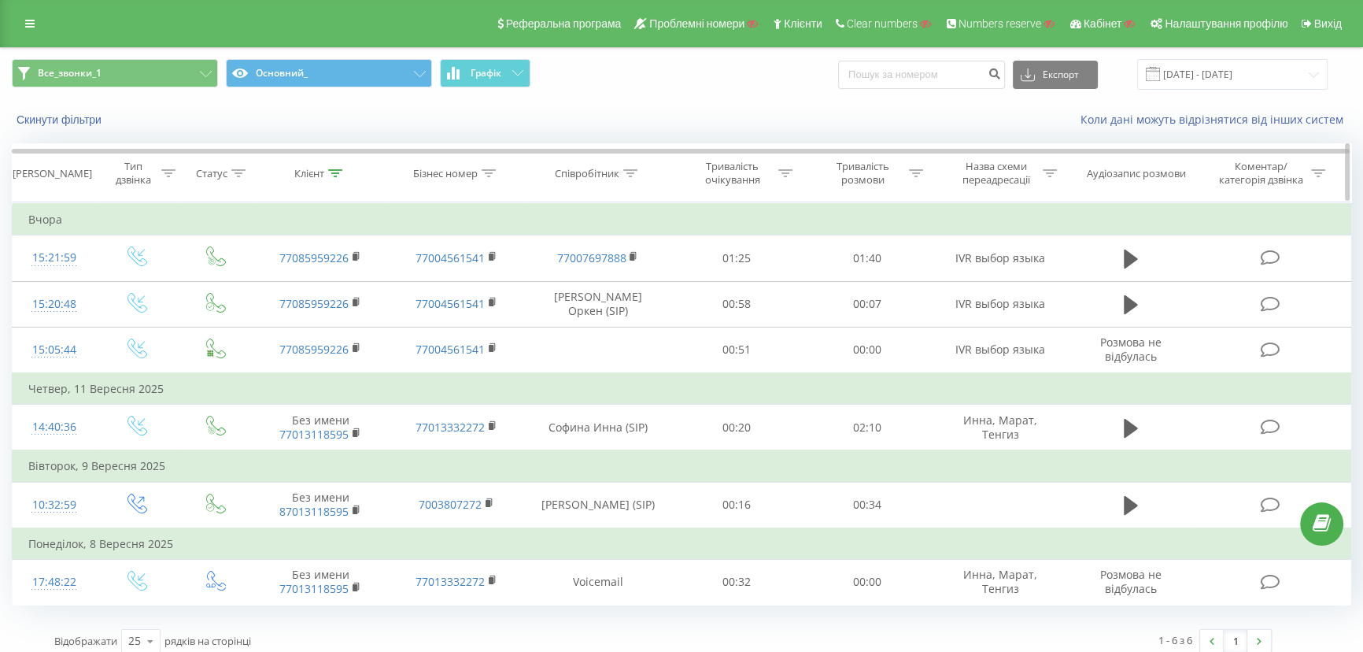
click at [332, 171] on icon at bounding box center [335, 173] width 14 height 8
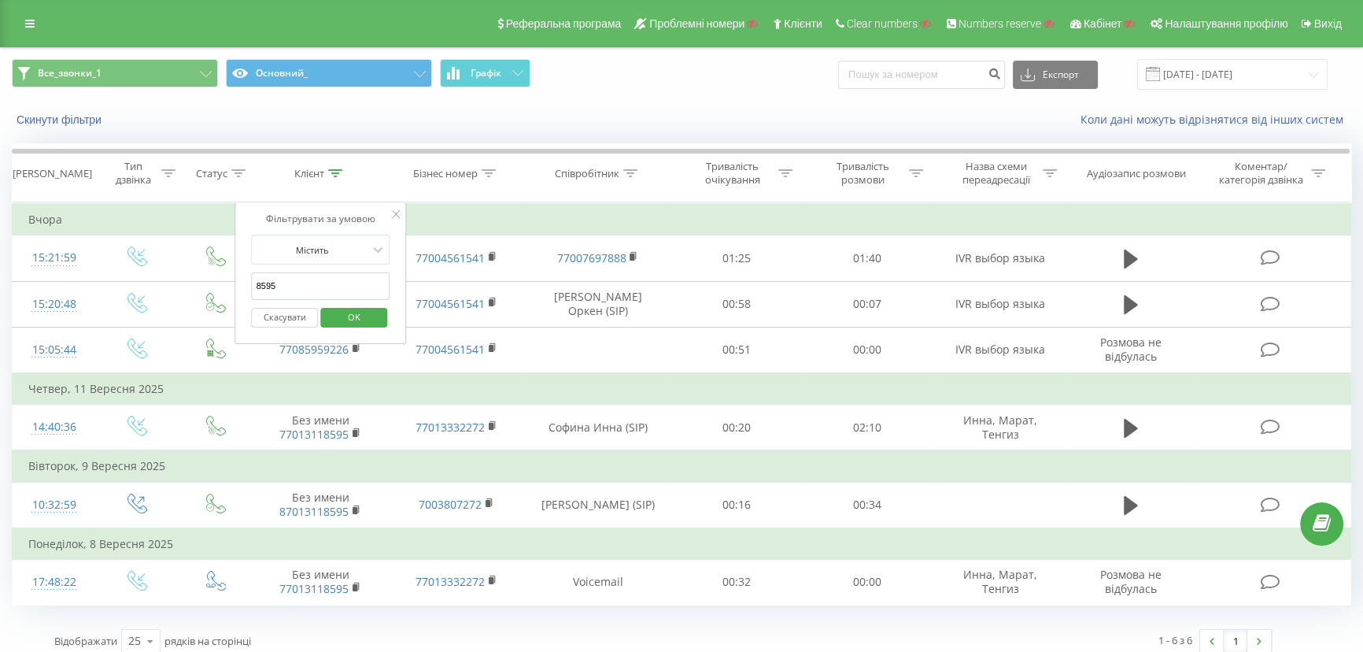
drag, startPoint x: 276, startPoint y: 283, endPoint x: 307, endPoint y: 291, distance: 31.7
click at [244, 279] on div "Фільтрувати за умовою Містить 8595 Скасувати OK" at bounding box center [321, 273] width 172 height 142
click at [364, 310] on span "OK" at bounding box center [354, 317] width 44 height 24
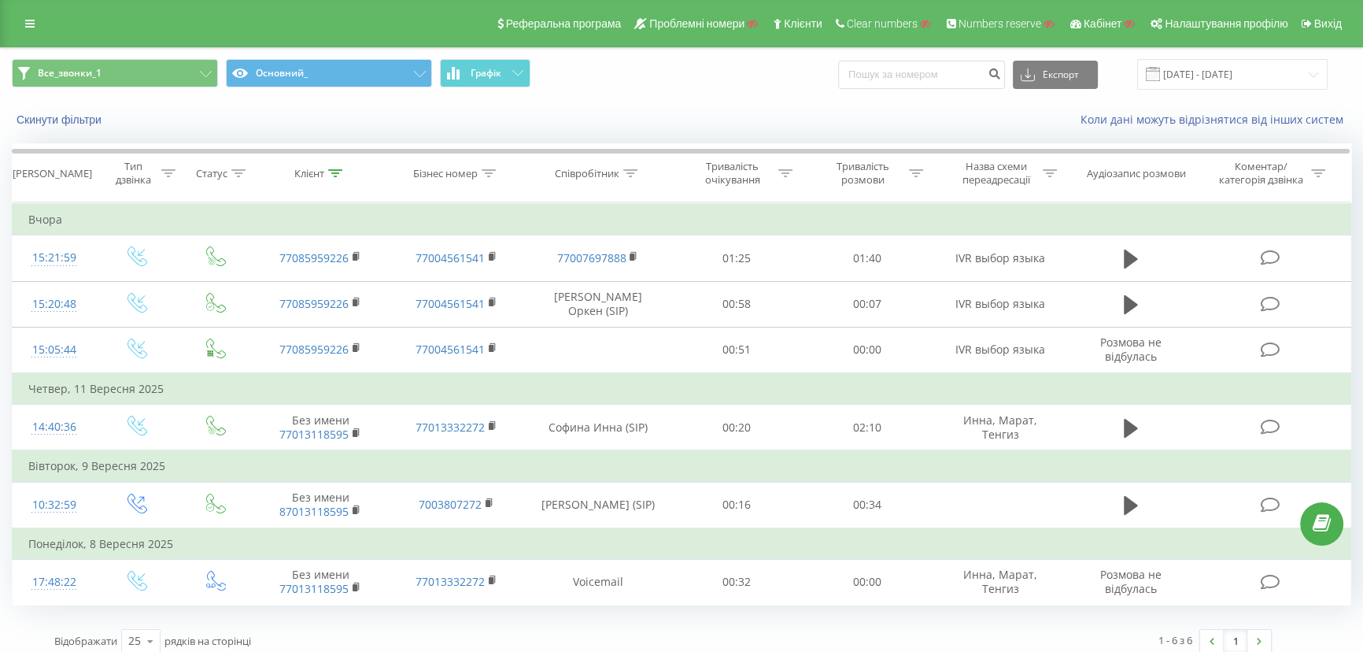
scroll to position [11, 0]
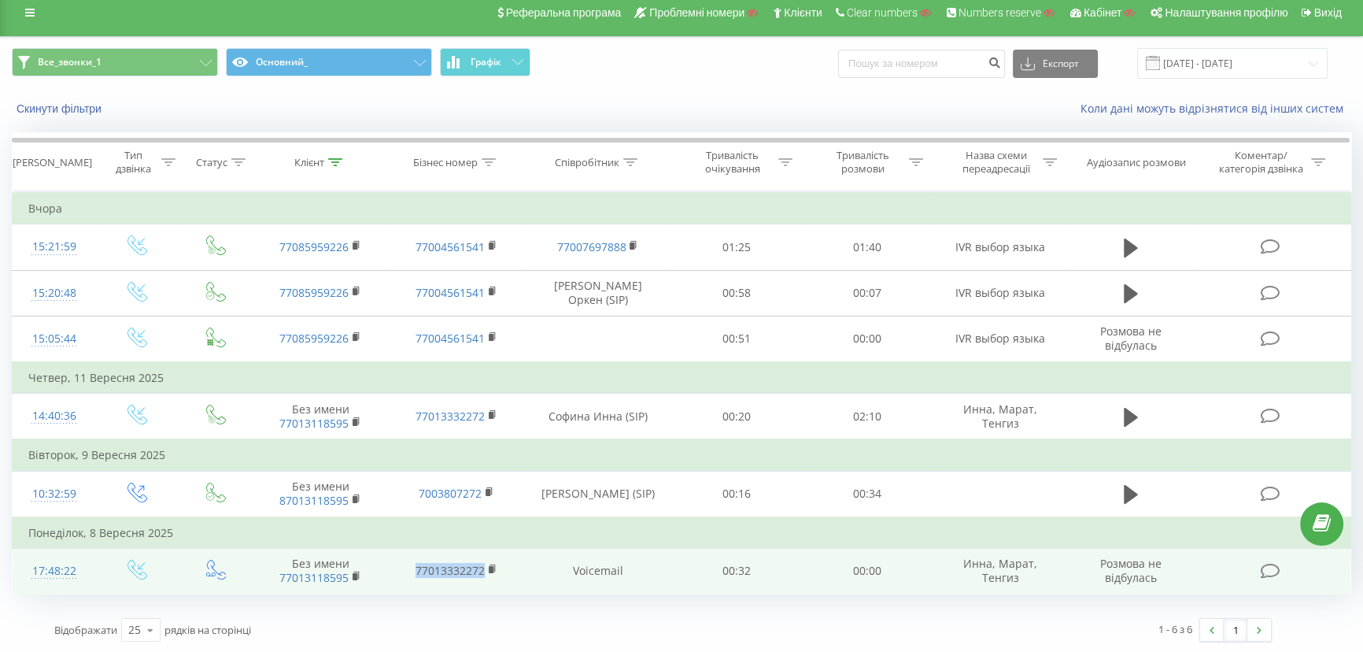
drag, startPoint x: 409, startPoint y: 565, endPoint x: 486, endPoint y: 575, distance: 77.8
click at [486, 575] on td "77013332272" at bounding box center [457, 571] width 136 height 46
copy link "77013332272"
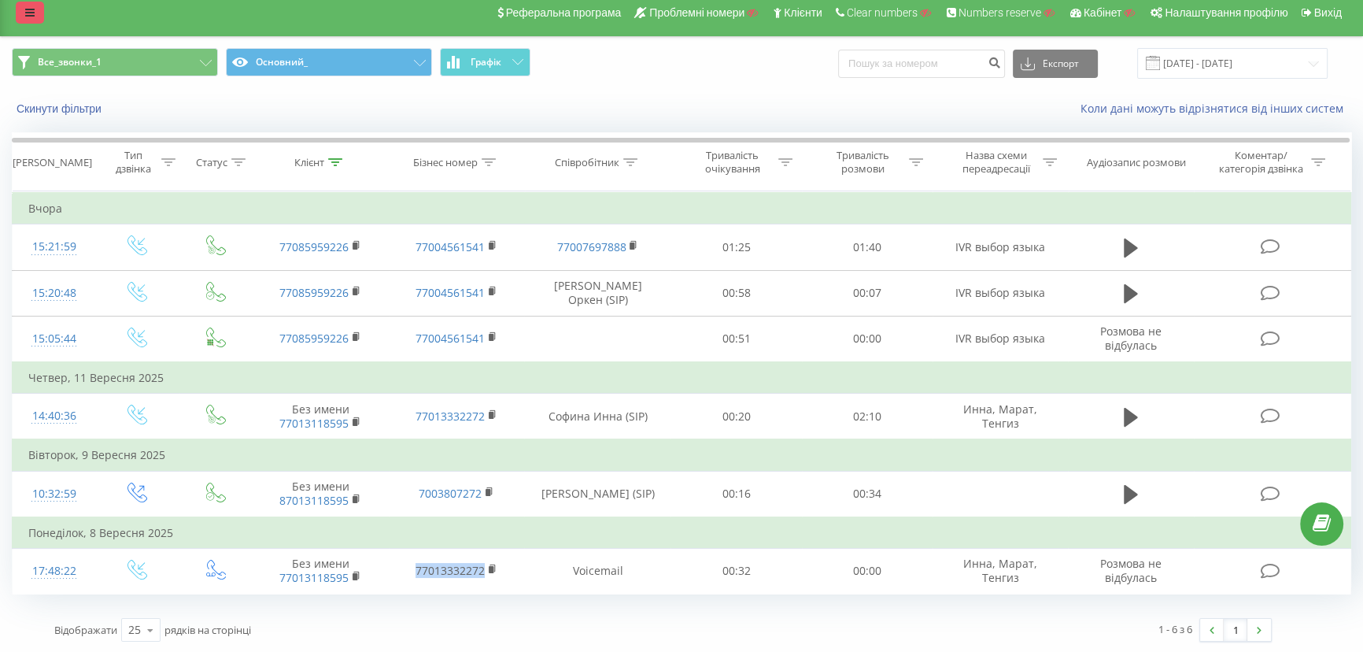
click at [36, 9] on link at bounding box center [30, 13] width 28 height 22
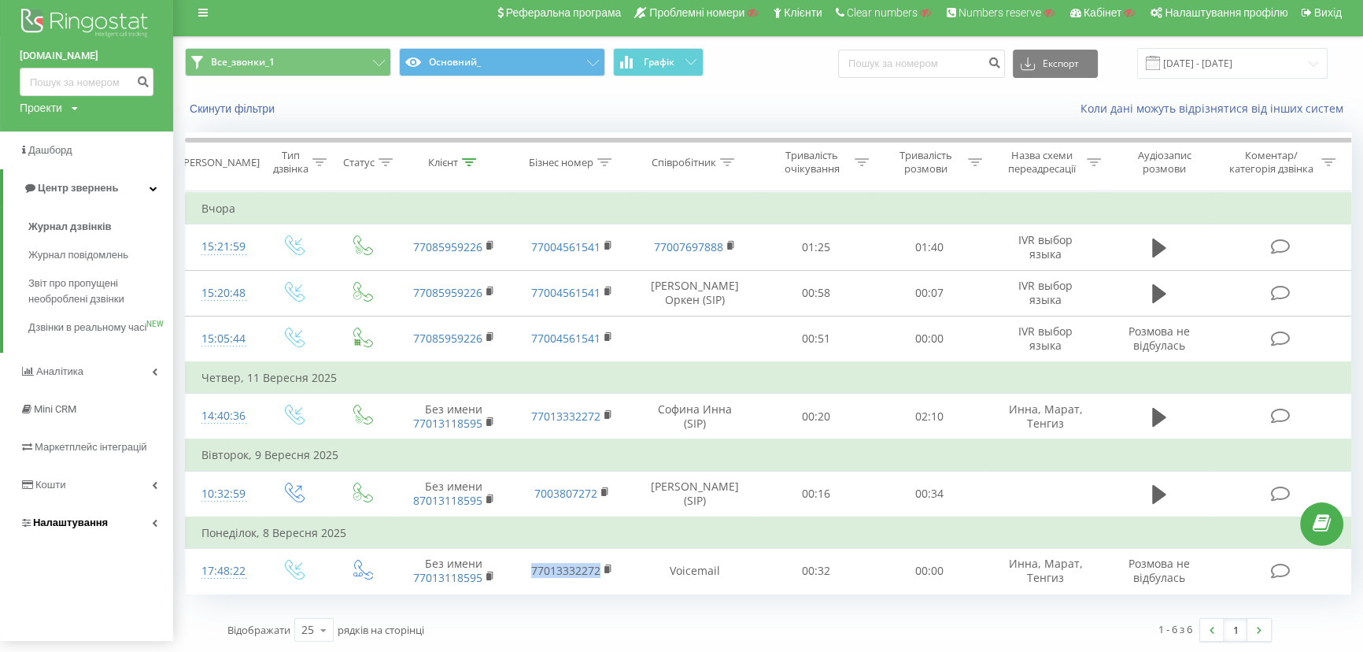
click at [75, 528] on span "Налаштування" at bounding box center [70, 522] width 75 height 12
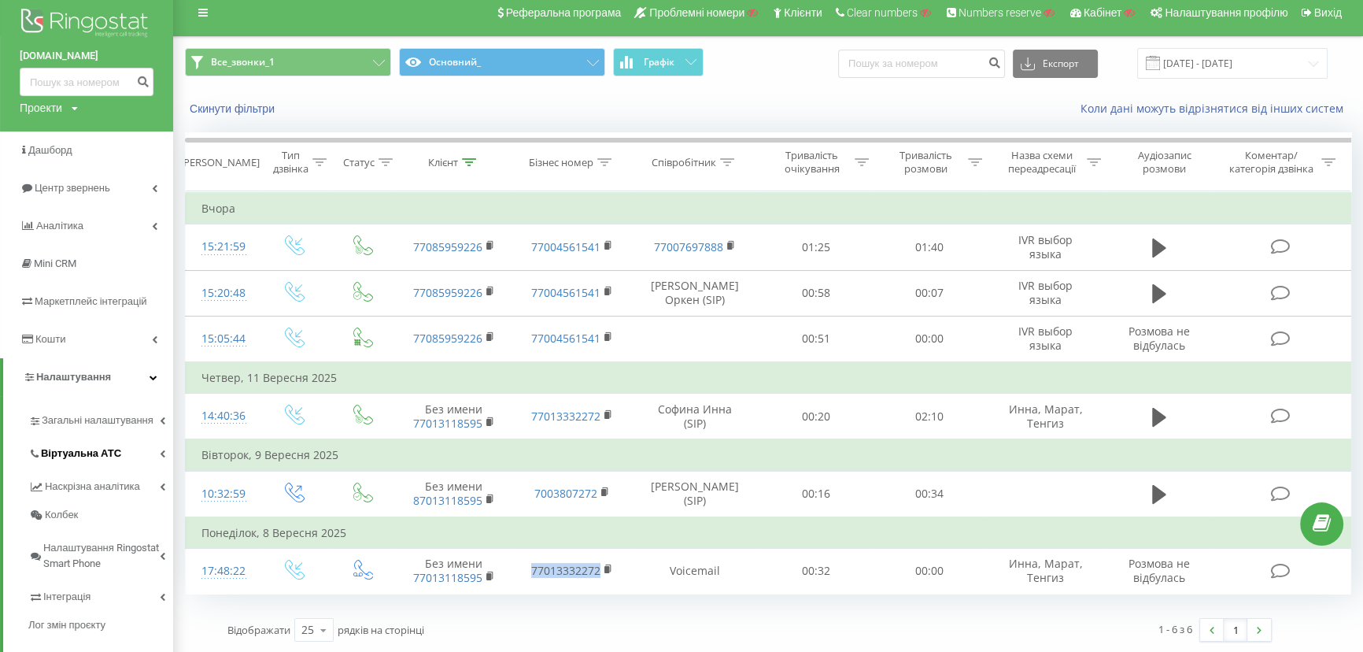
click at [65, 450] on span "Віртуальна АТС" at bounding box center [81, 453] width 80 height 16
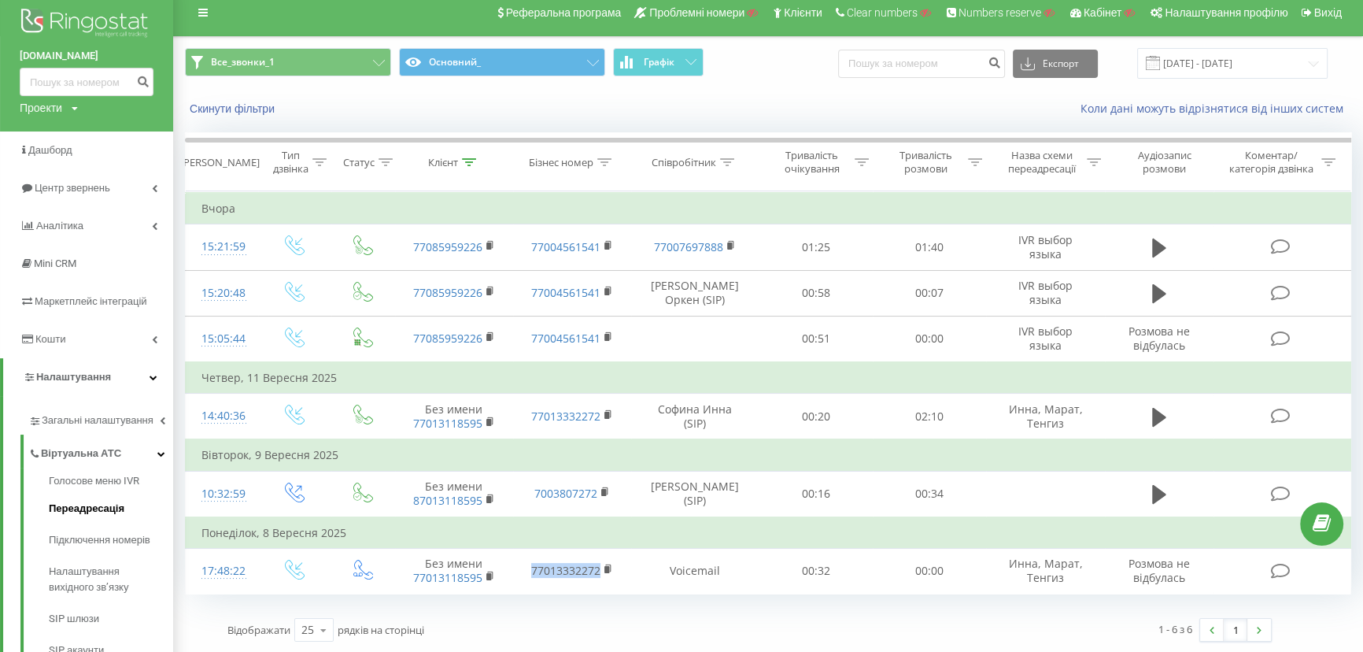
click at [67, 508] on span "Переадресація" at bounding box center [87, 509] width 76 height 16
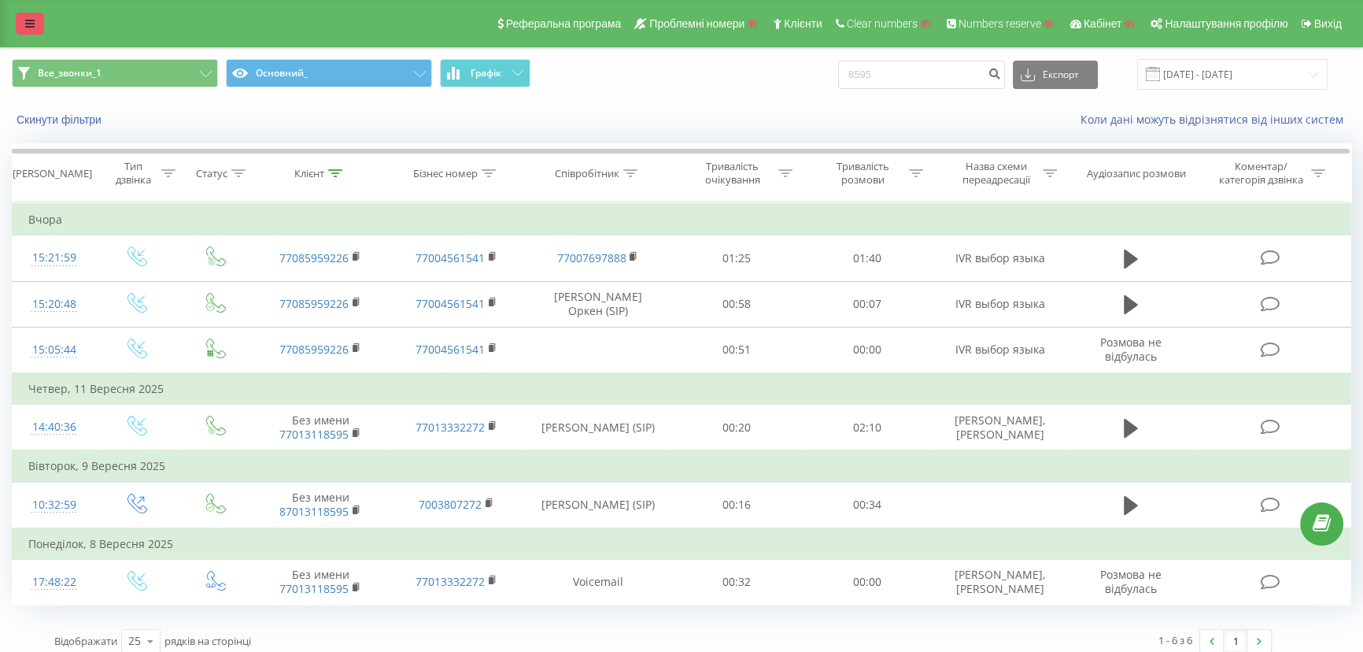
click at [30, 20] on icon at bounding box center [29, 23] width 9 height 11
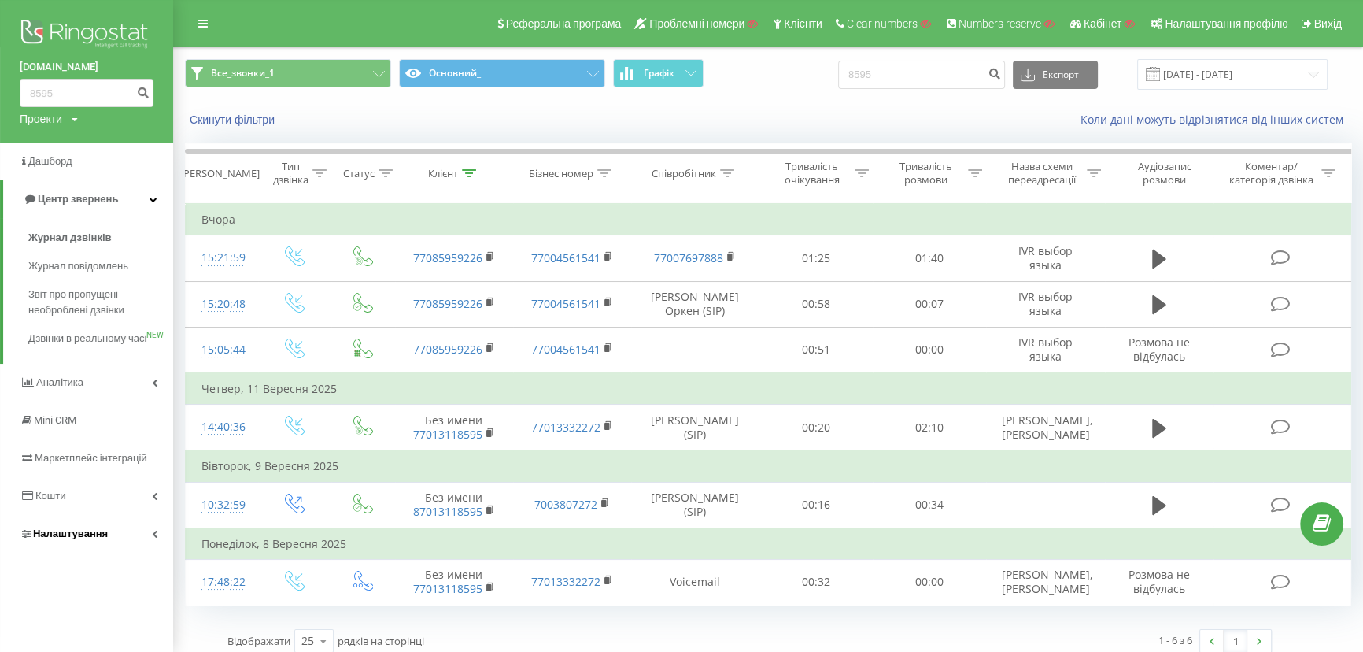
click at [67, 541] on span "Налаштування" at bounding box center [64, 534] width 88 height 16
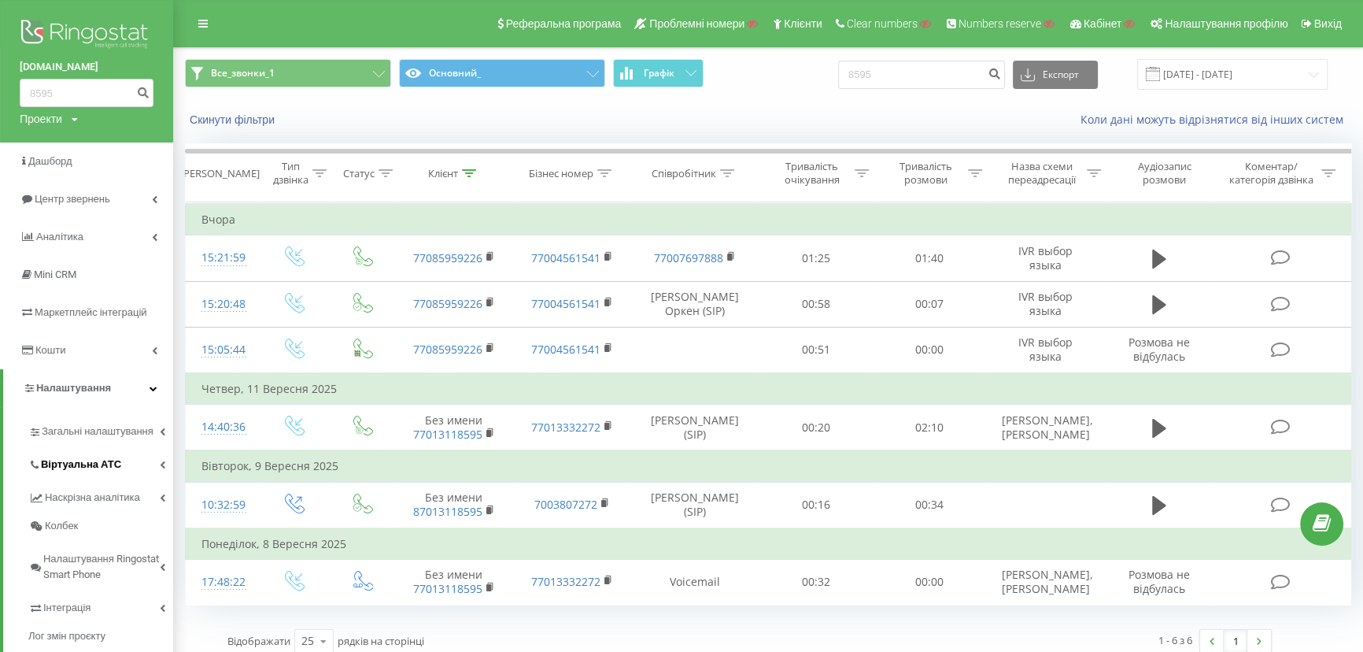
click at [76, 464] on span "Віртуальна АТС" at bounding box center [81, 464] width 80 height 16
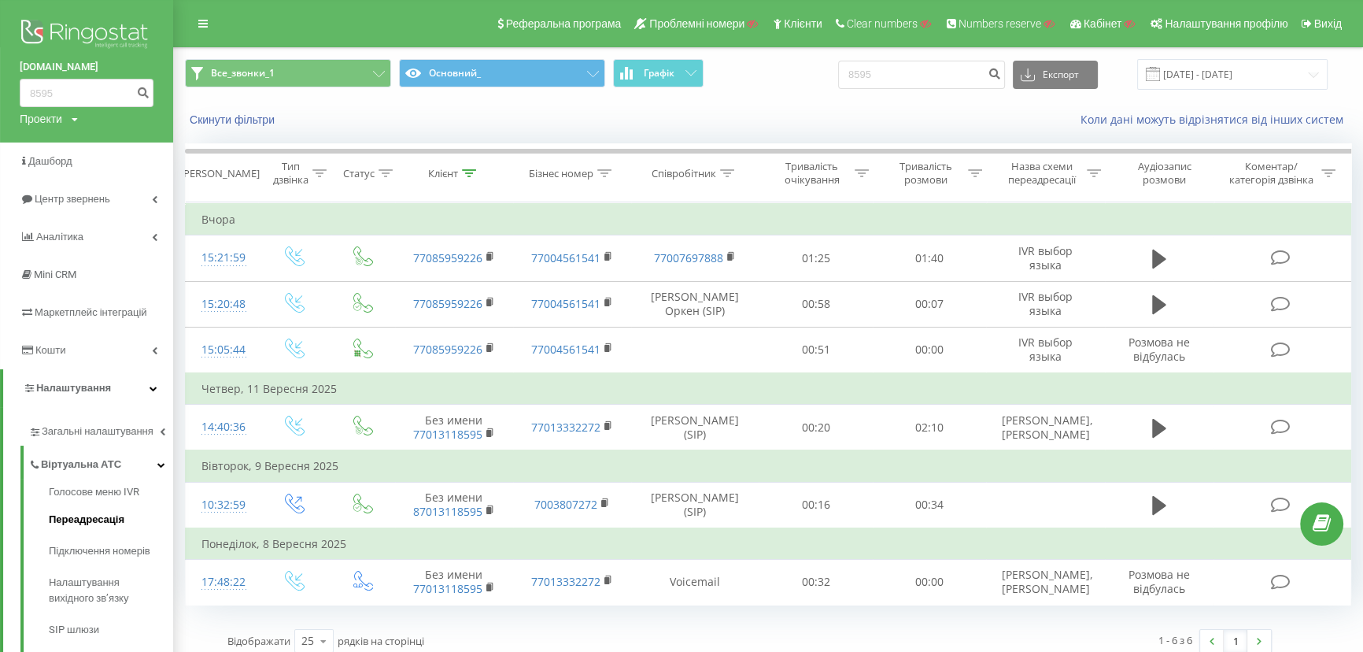
click at [80, 519] on span "Переадресація" at bounding box center [87, 520] width 76 height 16
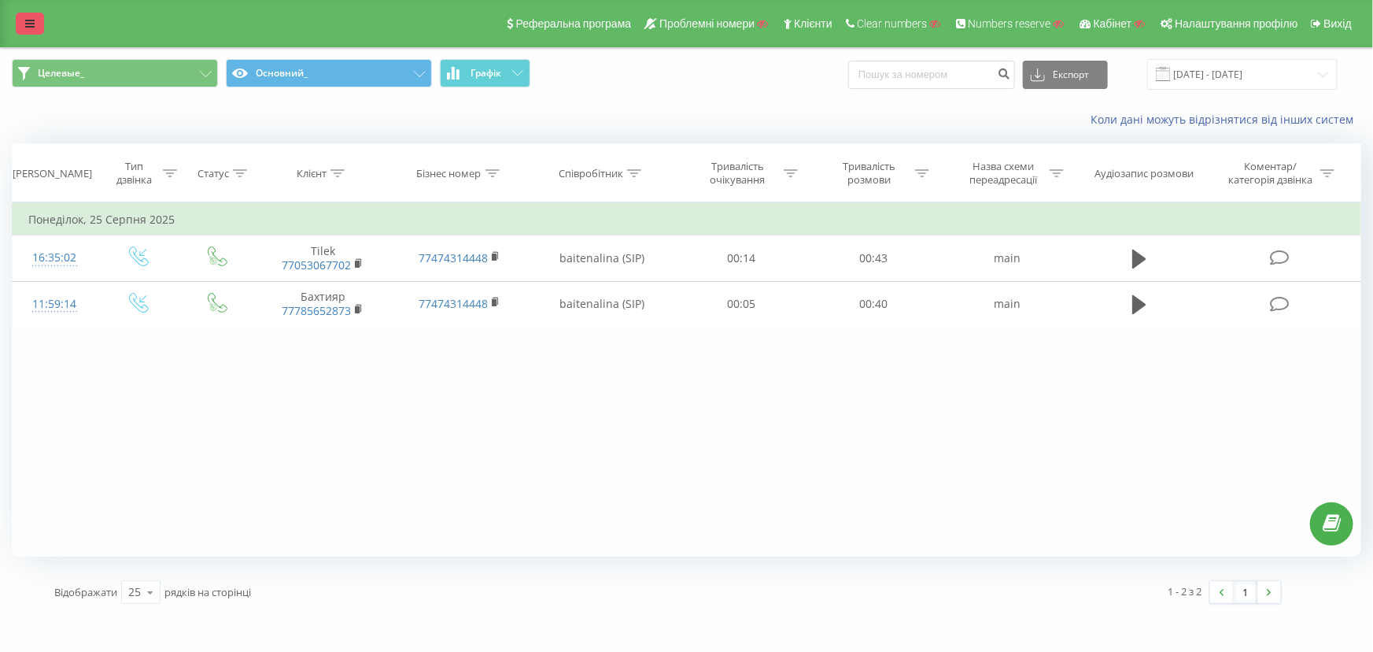
click at [34, 24] on icon at bounding box center [29, 23] width 9 height 11
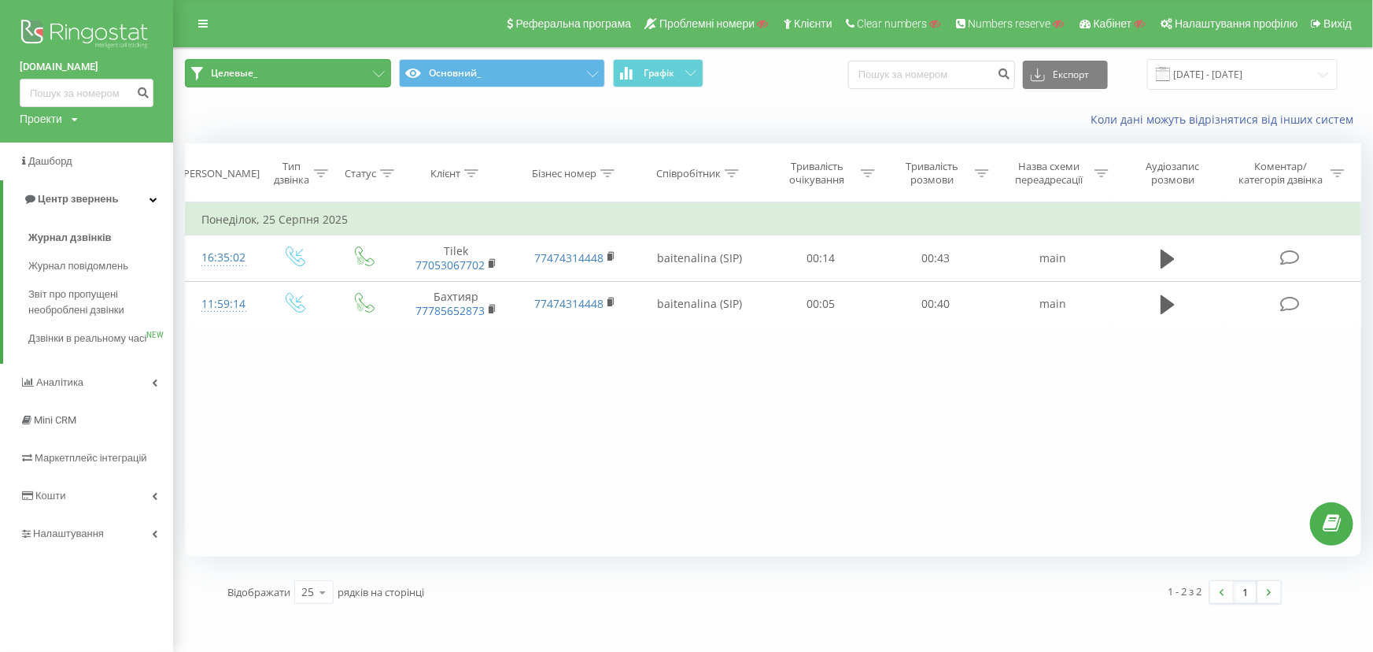
drag, startPoint x: 231, startPoint y: 72, endPoint x: 235, endPoint y: 80, distance: 8.5
click at [231, 72] on span "Целевые_" at bounding box center [234, 73] width 46 height 13
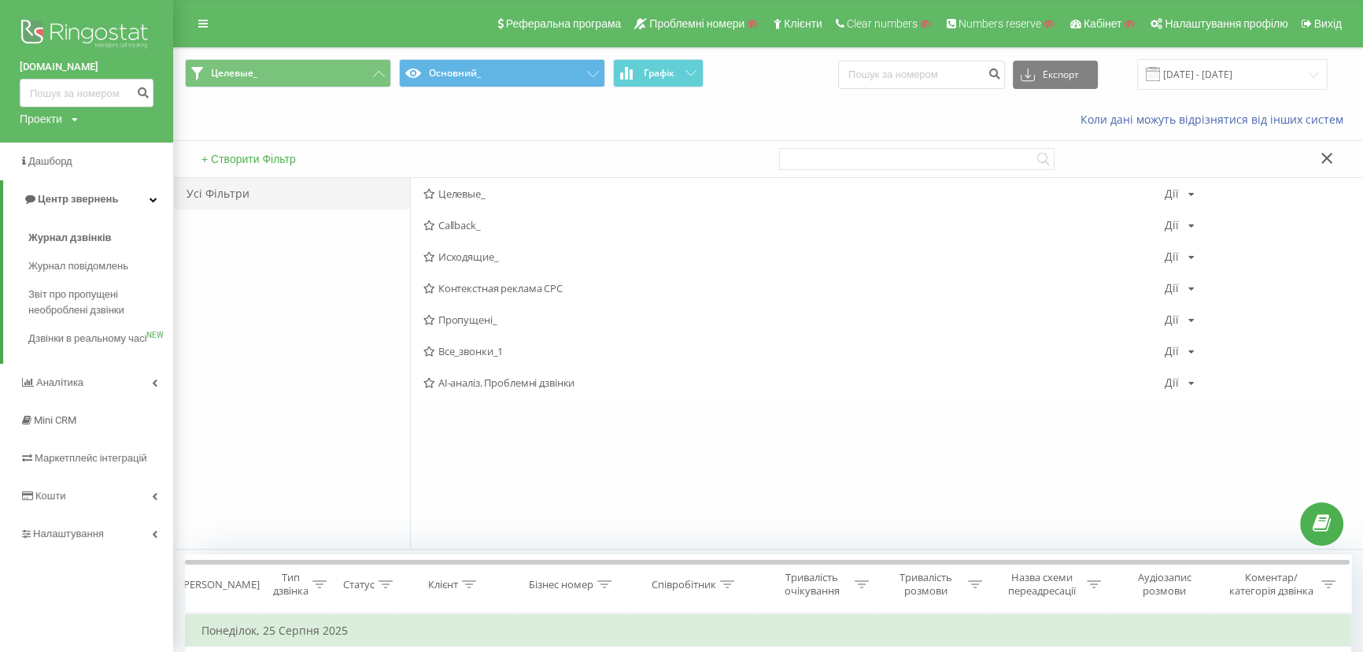
click at [472, 349] on span "Все_звонки_1" at bounding box center [793, 351] width 741 height 11
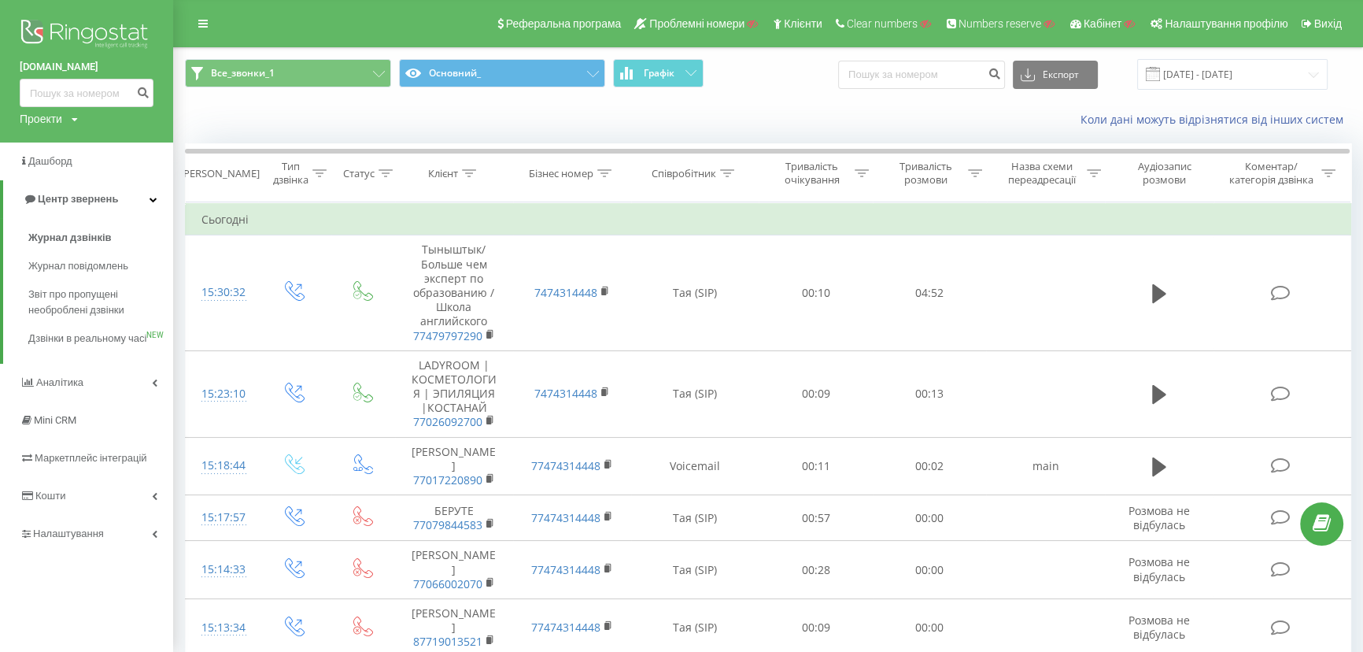
drag, startPoint x: 7, startPoint y: 69, endPoint x: 126, endPoint y: 72, distance: 118.9
click at [126, 72] on div "[DOMAIN_NAME] Проекти Пошук" at bounding box center [86, 71] width 173 height 142
copy link "[DOMAIN_NAME]"
click at [602, 174] on icon at bounding box center [604, 173] width 14 height 8
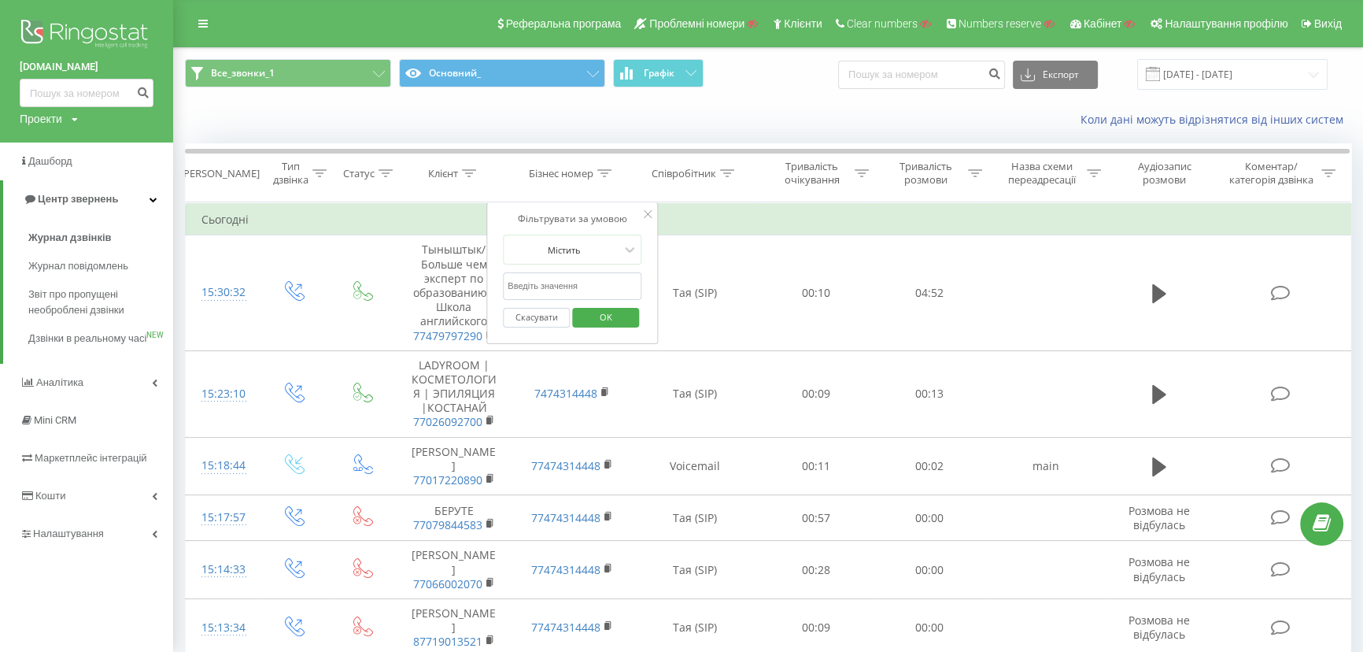
drag, startPoint x: 560, startPoint y: 282, endPoint x: 552, endPoint y: 284, distance: 8.2
click at [557, 283] on input "text" at bounding box center [572, 286] width 139 height 28
paste input "77479797290"
type input "77479797290"
click at [611, 317] on span "OK" at bounding box center [606, 317] width 44 height 24
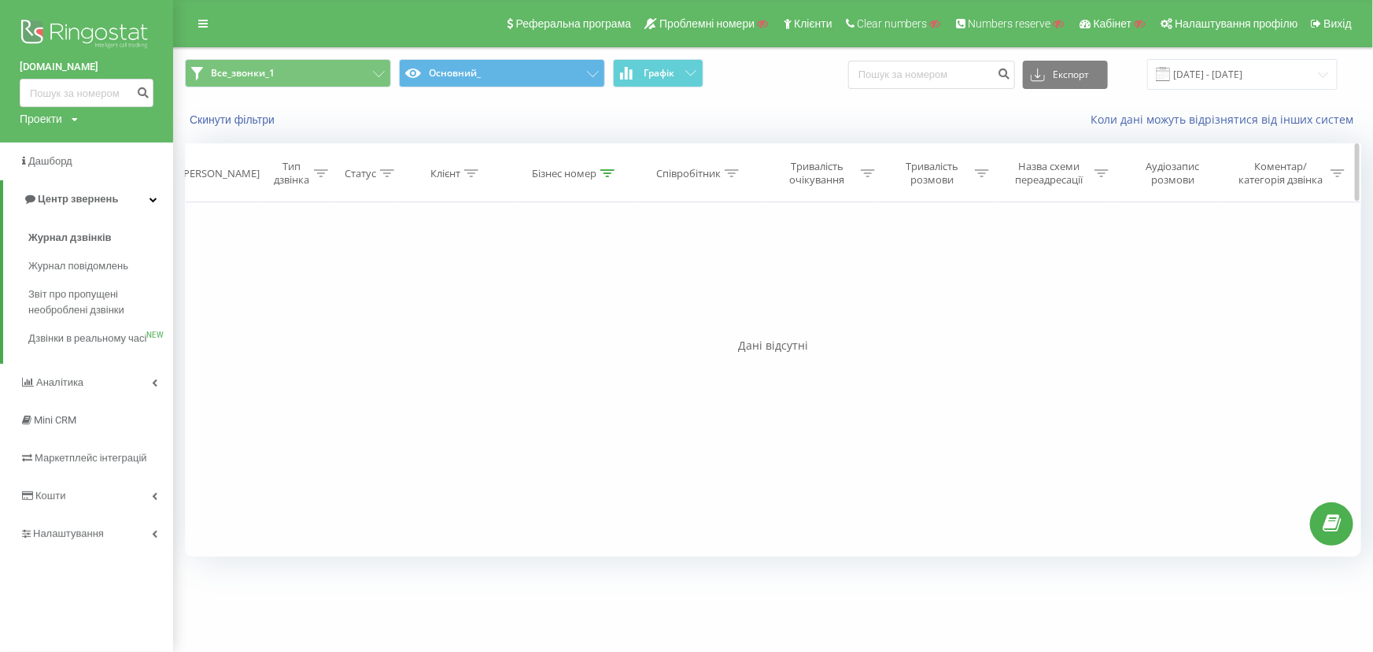
click at [598, 174] on div "Бізнес номер" at bounding box center [573, 173] width 83 height 13
click at [528, 318] on button "Скасувати" at bounding box center [540, 318] width 67 height 20
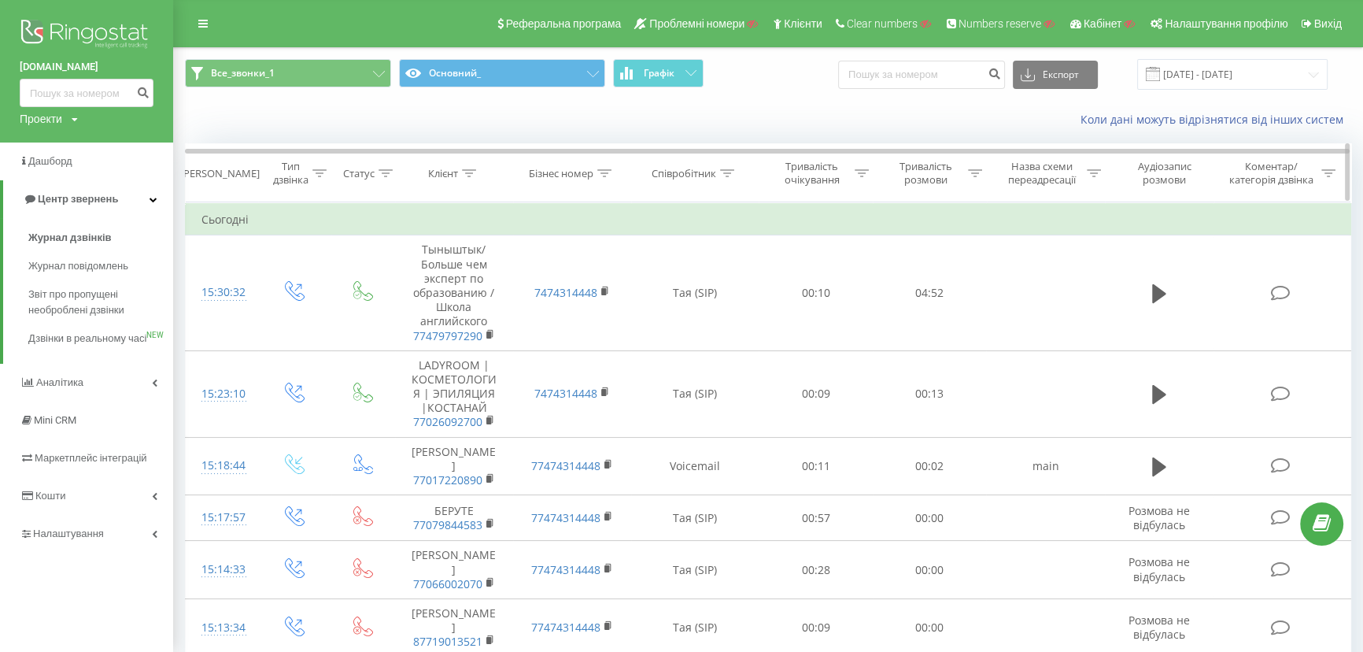
click at [445, 173] on div "Клієнт" at bounding box center [443, 173] width 30 height 13
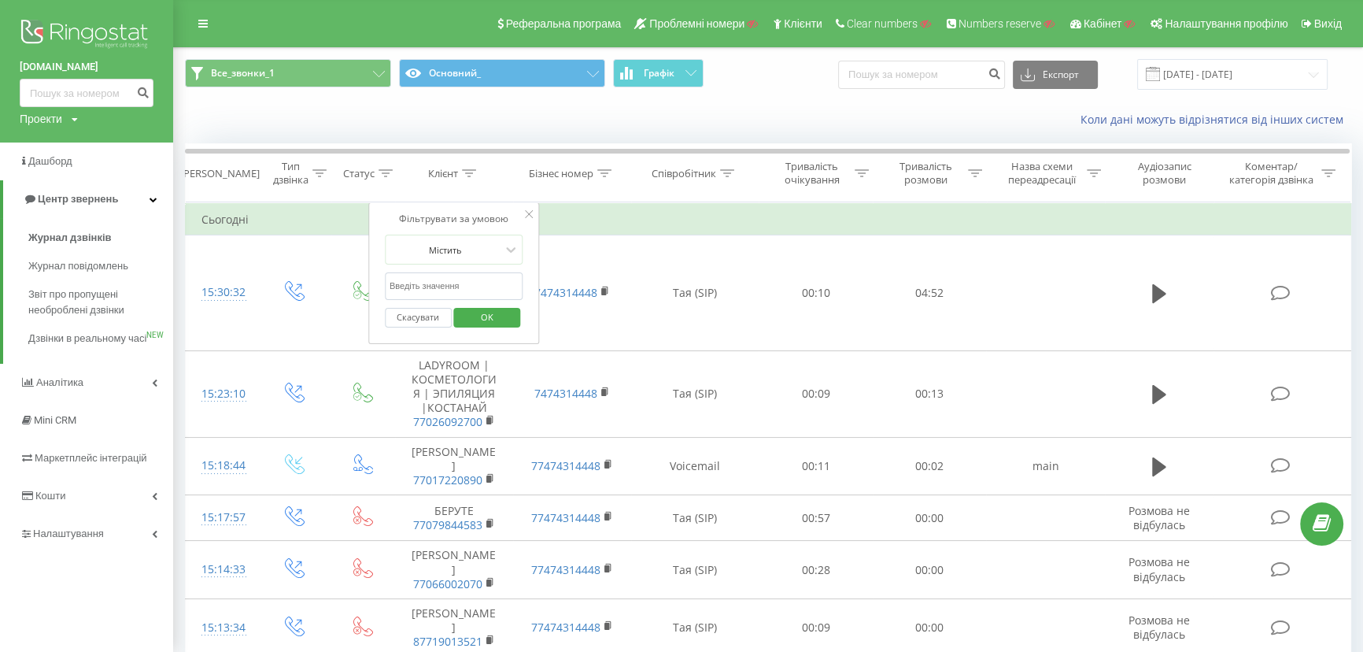
click at [427, 286] on input "text" at bounding box center [454, 286] width 139 height 28
paste input "77479797290"
type input "77479797290"
click at [480, 322] on span "OK" at bounding box center [487, 317] width 44 height 24
